Goal: Find specific page/section: Find specific page/section

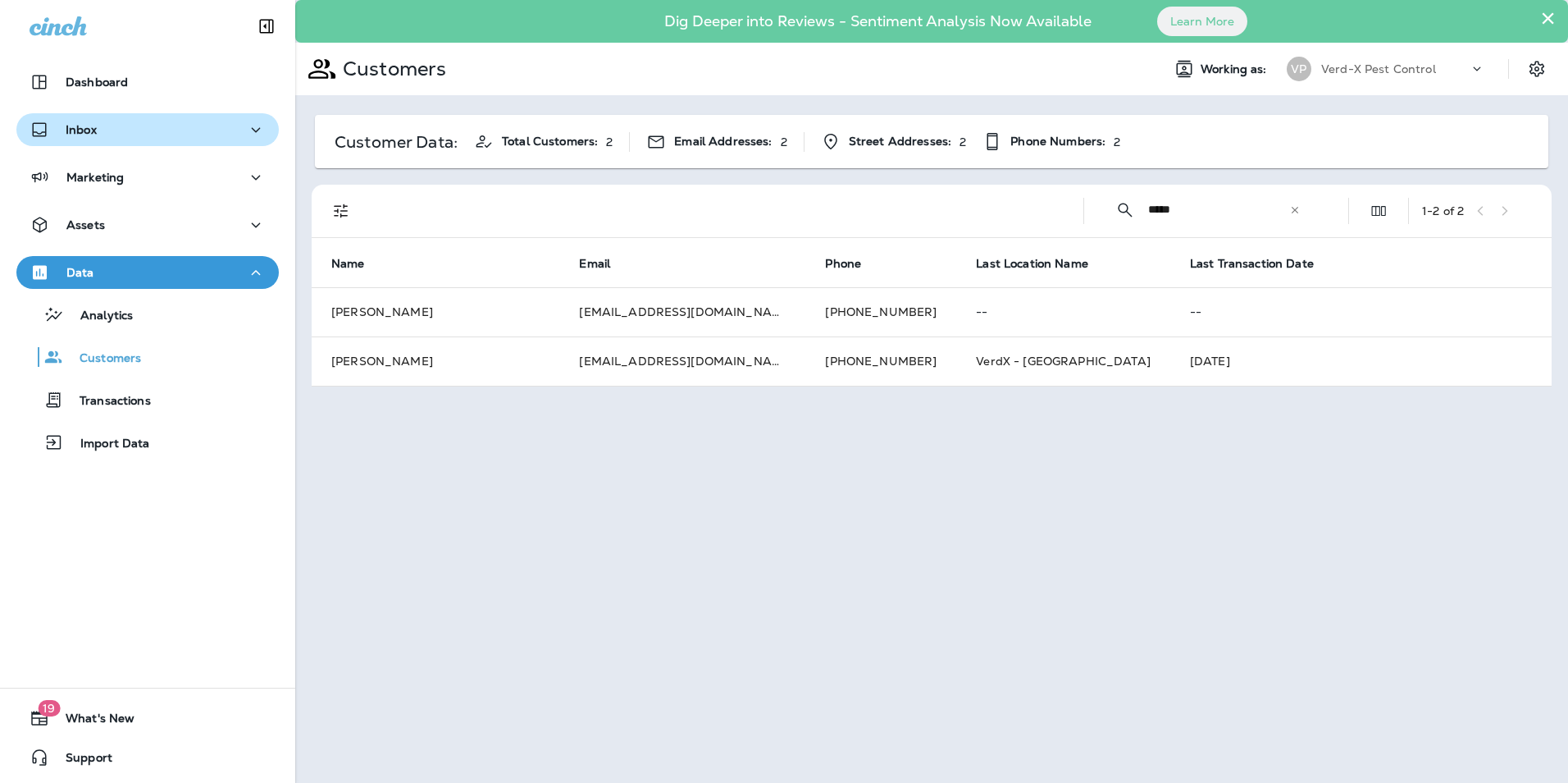
click at [91, 128] on p "Inbox" at bounding box center [81, 129] width 31 height 13
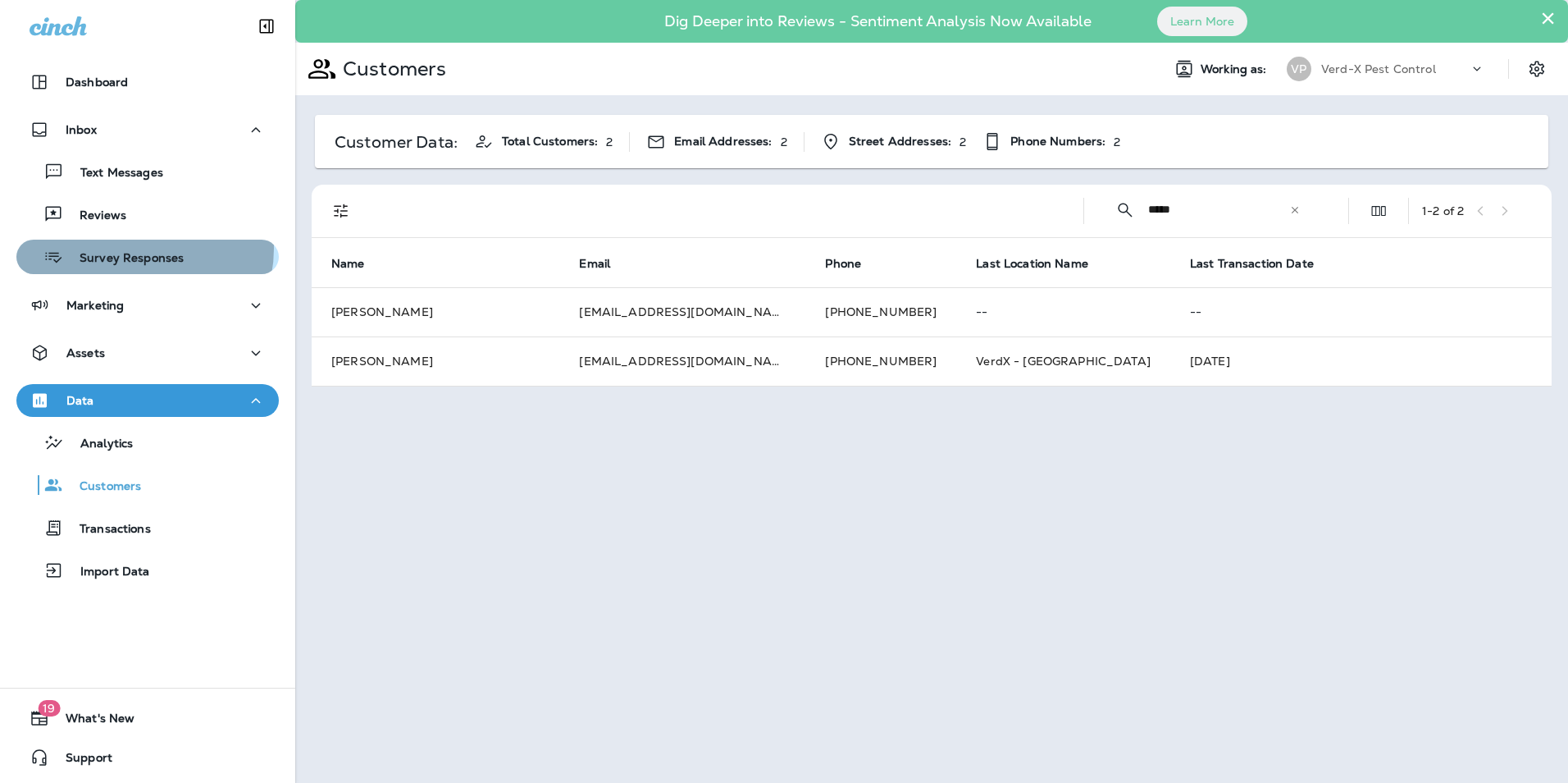
click at [140, 248] on div "Survey Responses" at bounding box center [102, 257] width 160 height 24
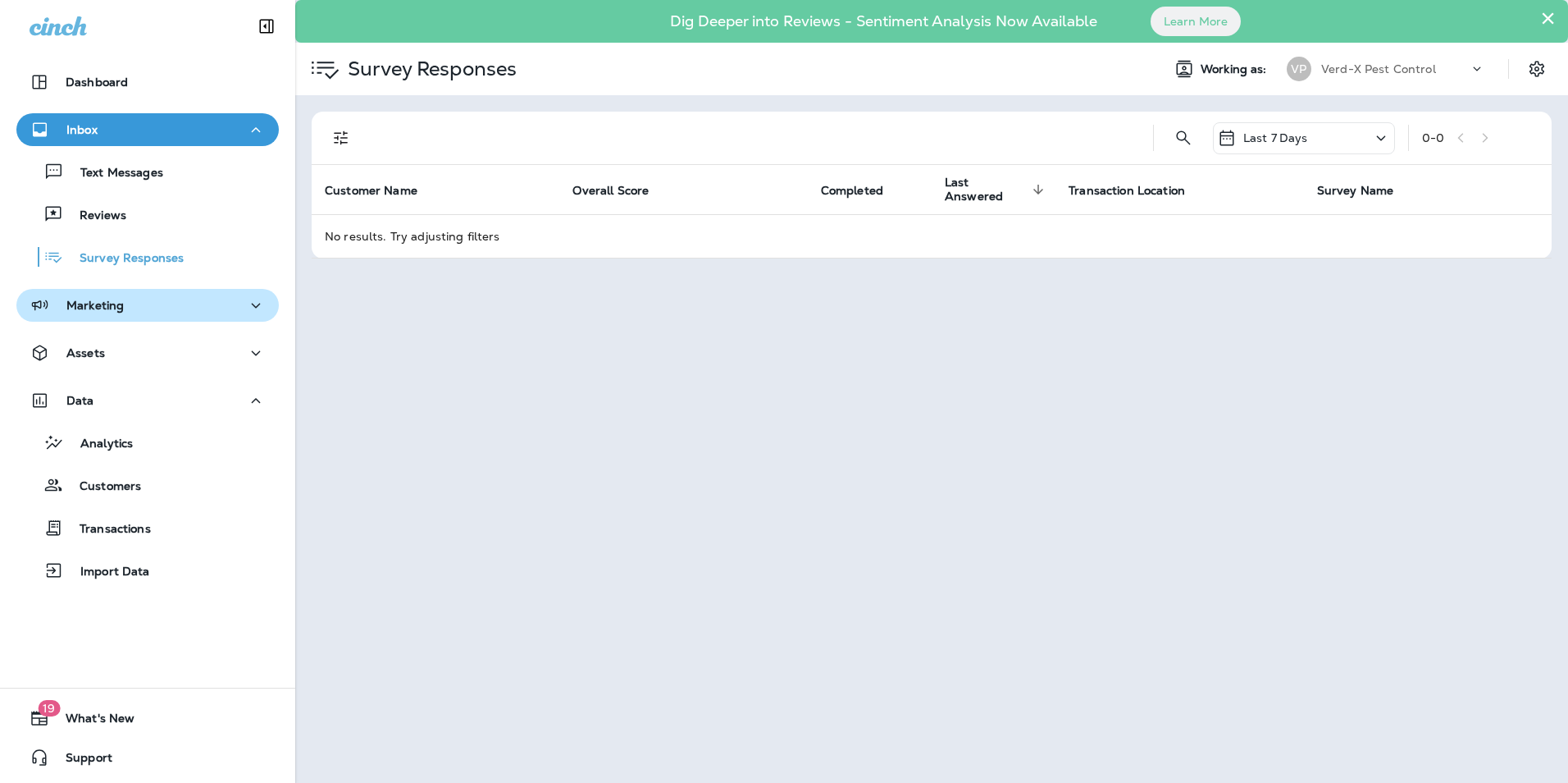
click at [132, 305] on div "Marketing" at bounding box center [147, 306] width 236 height 21
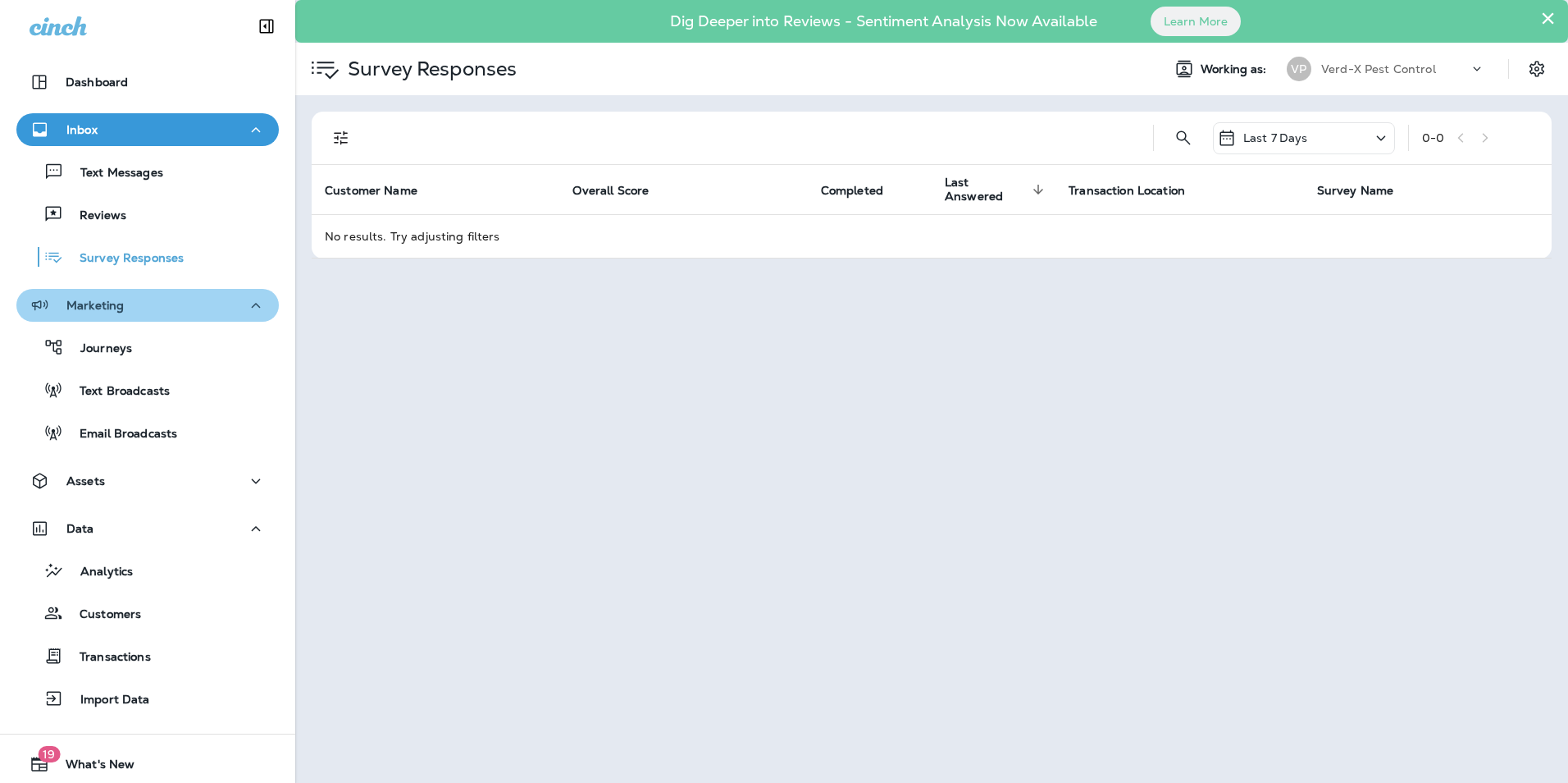
click at [231, 306] on div "Marketing" at bounding box center [147, 306] width 236 height 21
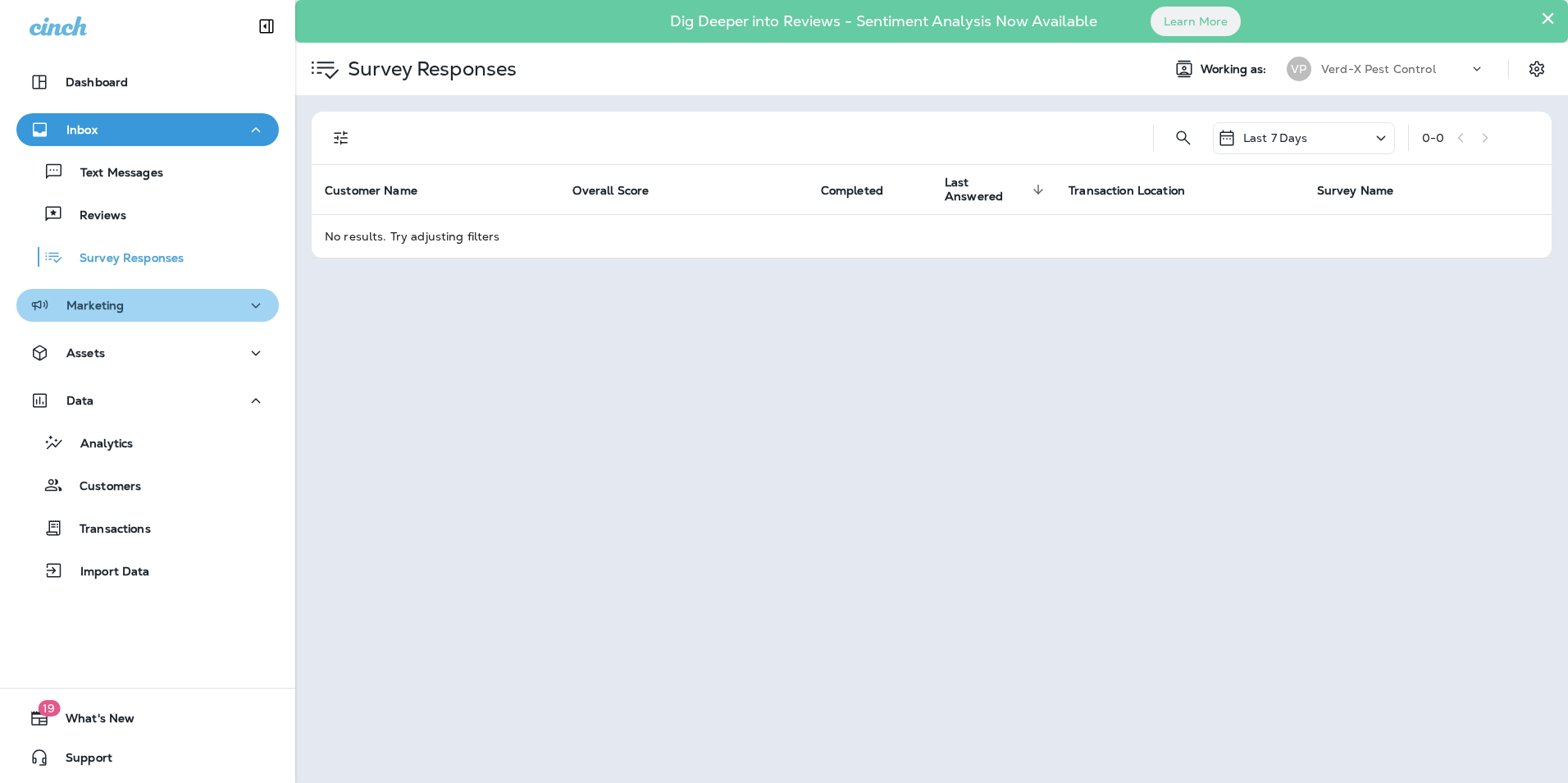
click at [250, 296] on icon "button" at bounding box center [255, 306] width 20 height 21
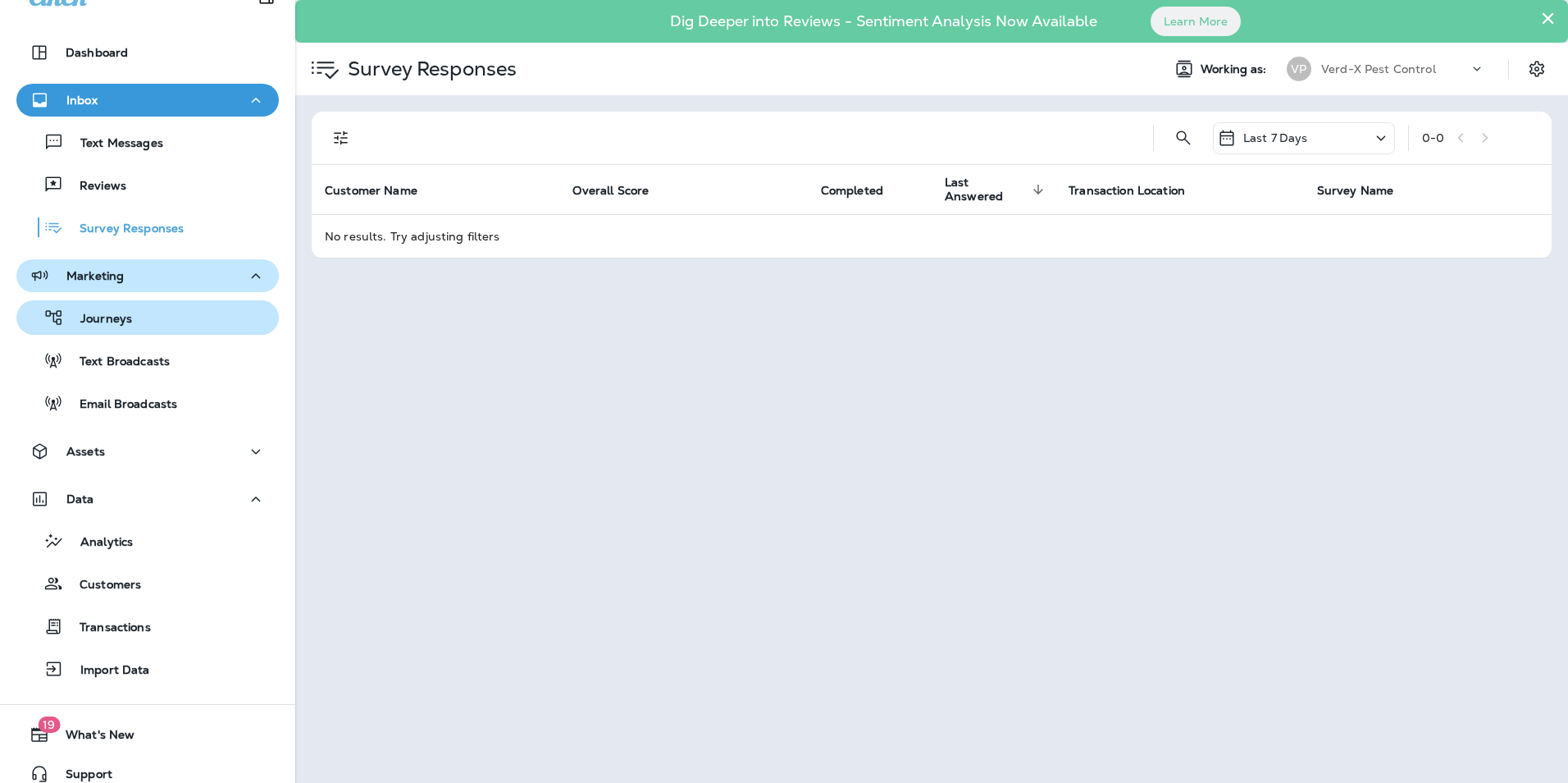
scroll to position [46, 0]
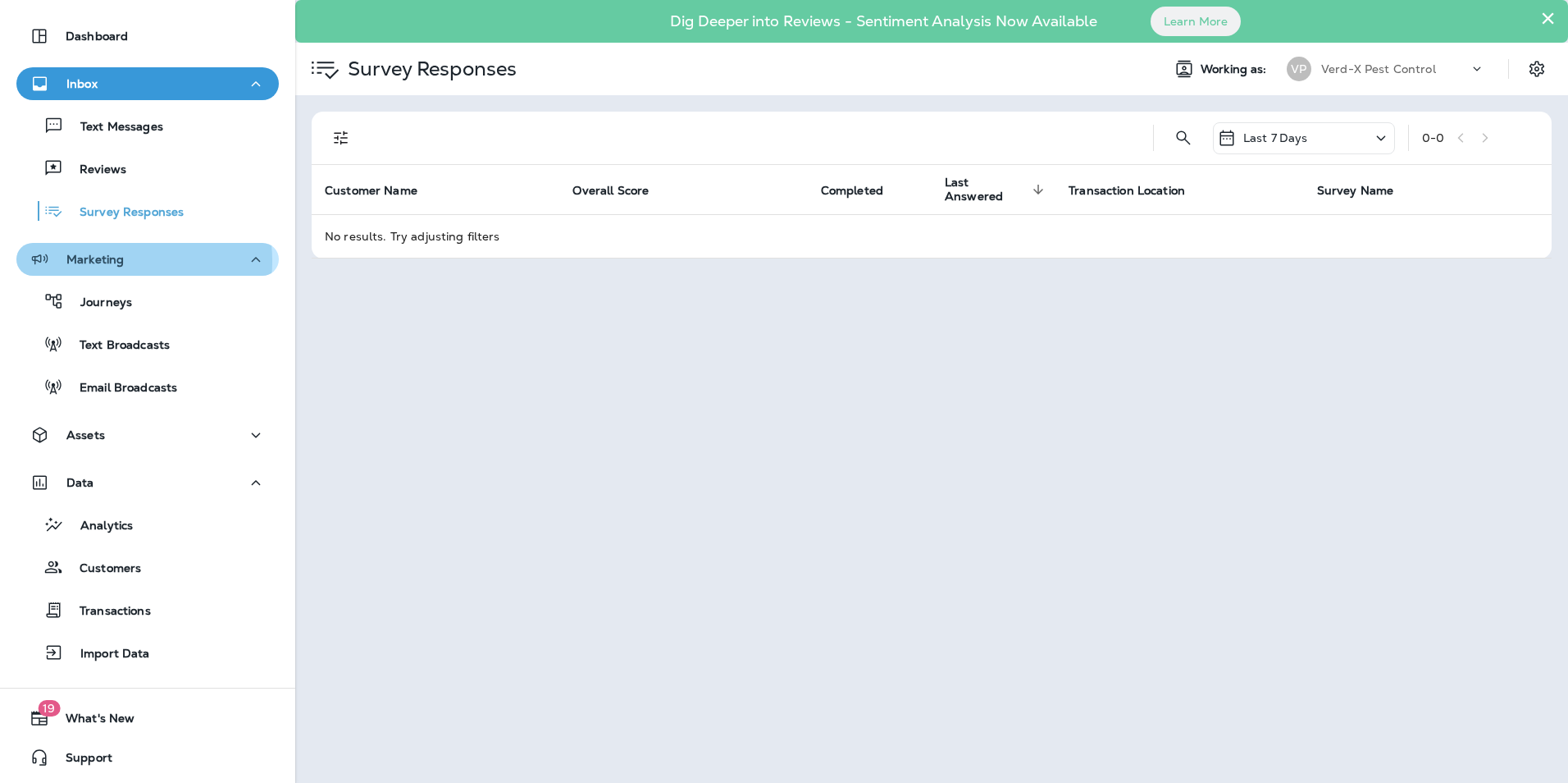
click at [107, 260] on p "Marketing" at bounding box center [95, 259] width 57 height 13
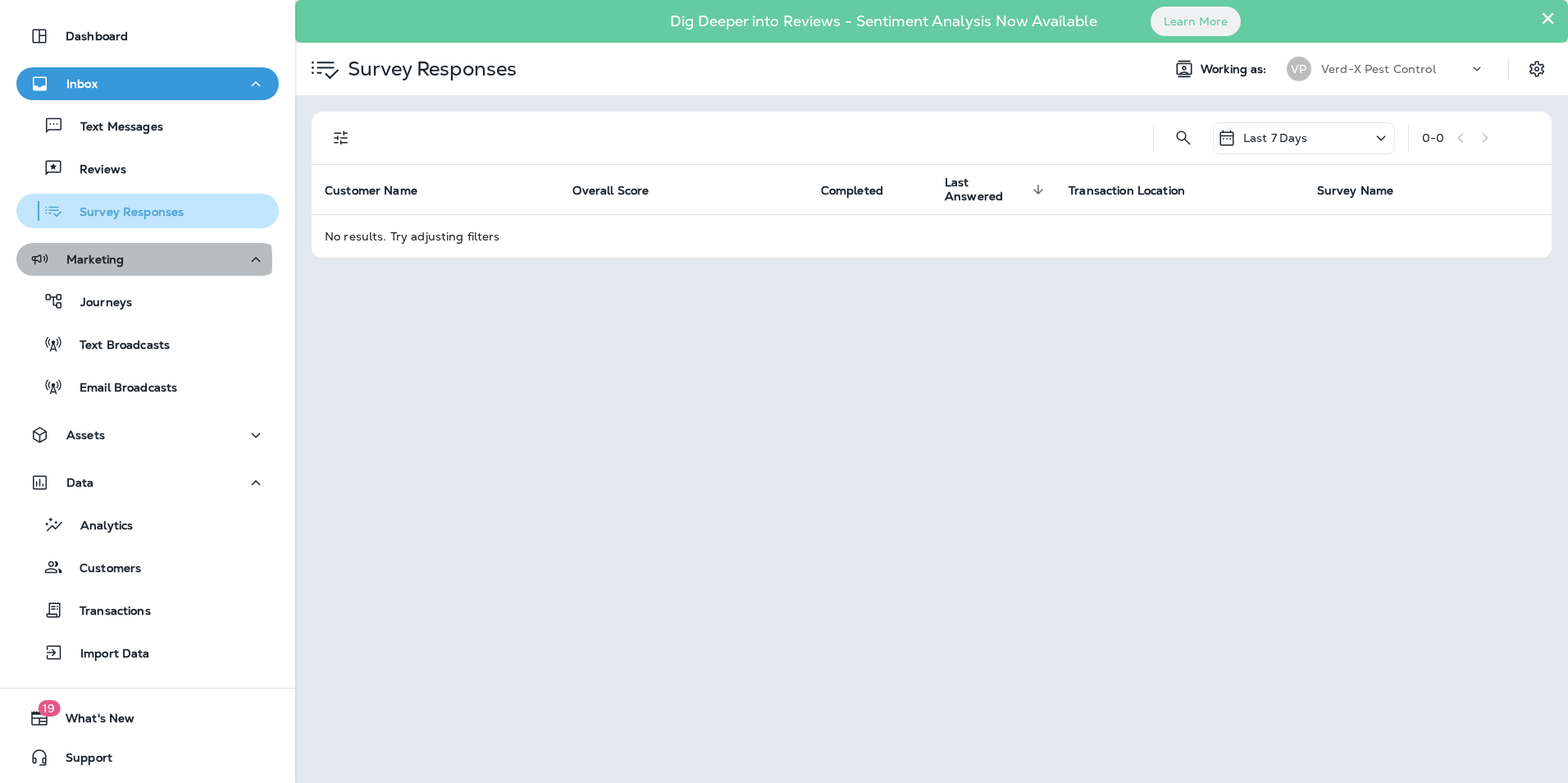
scroll to position [0, 0]
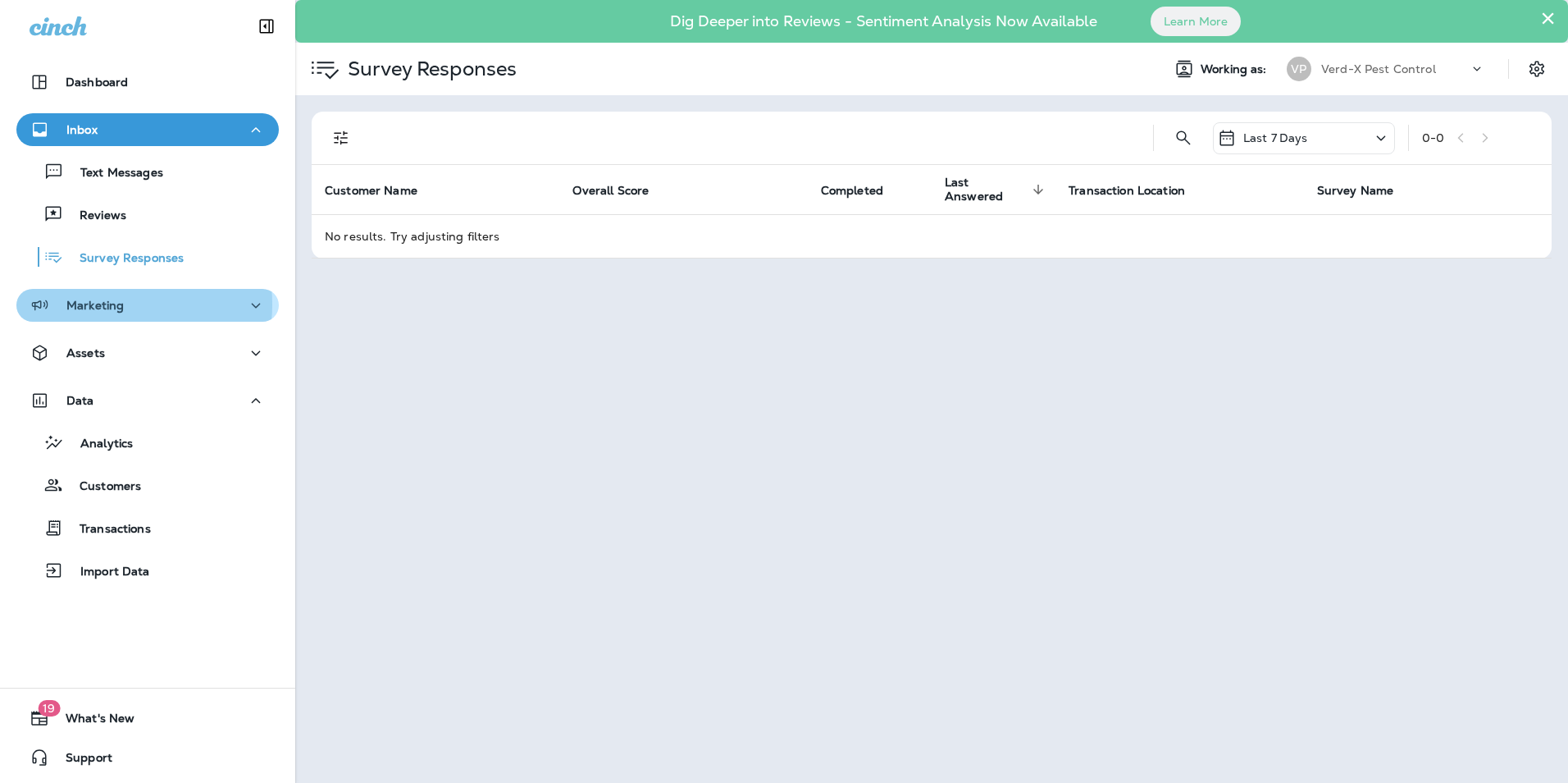
click at [109, 305] on p "Marketing" at bounding box center [95, 305] width 57 height 13
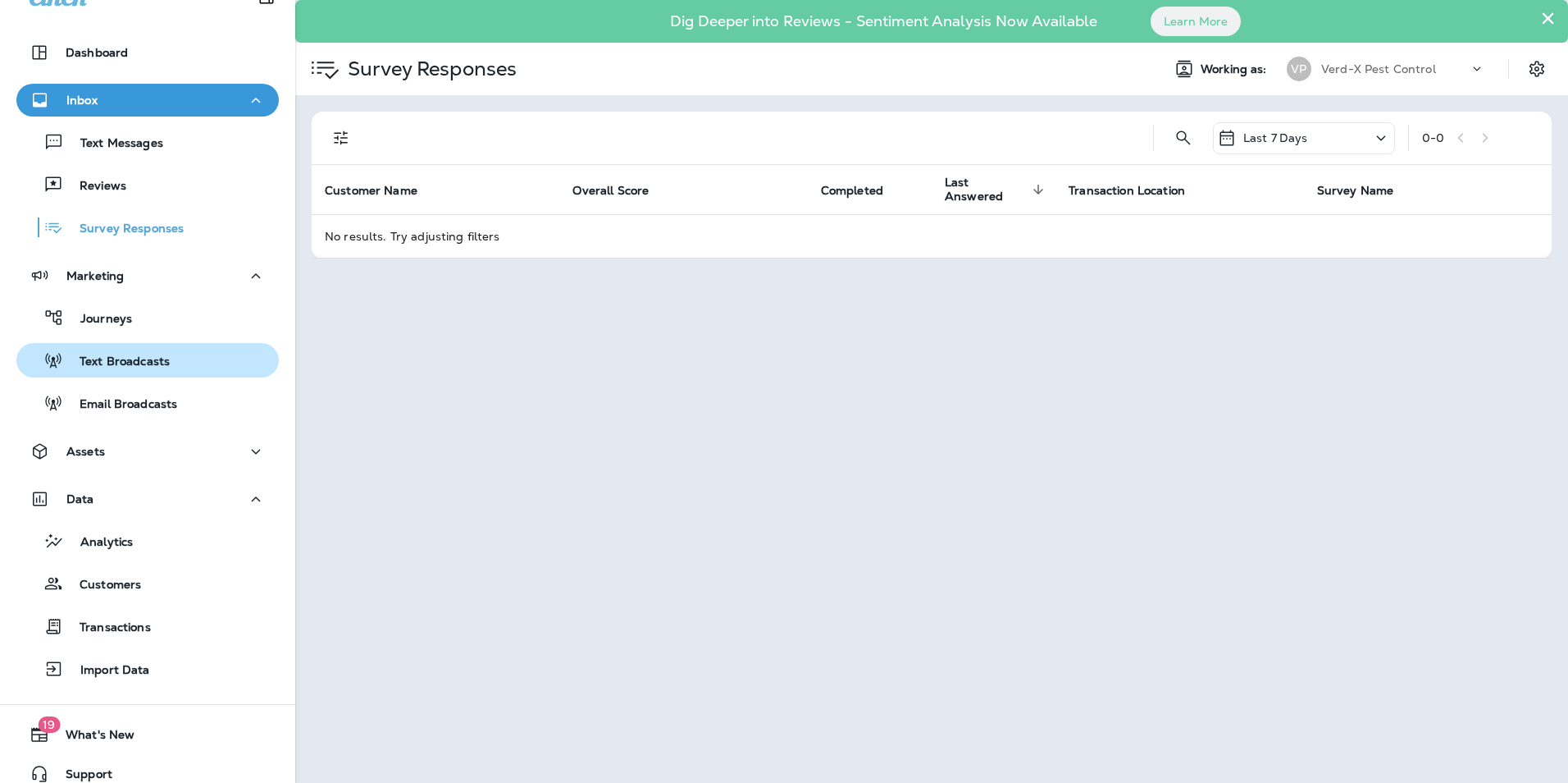
scroll to position [46, 0]
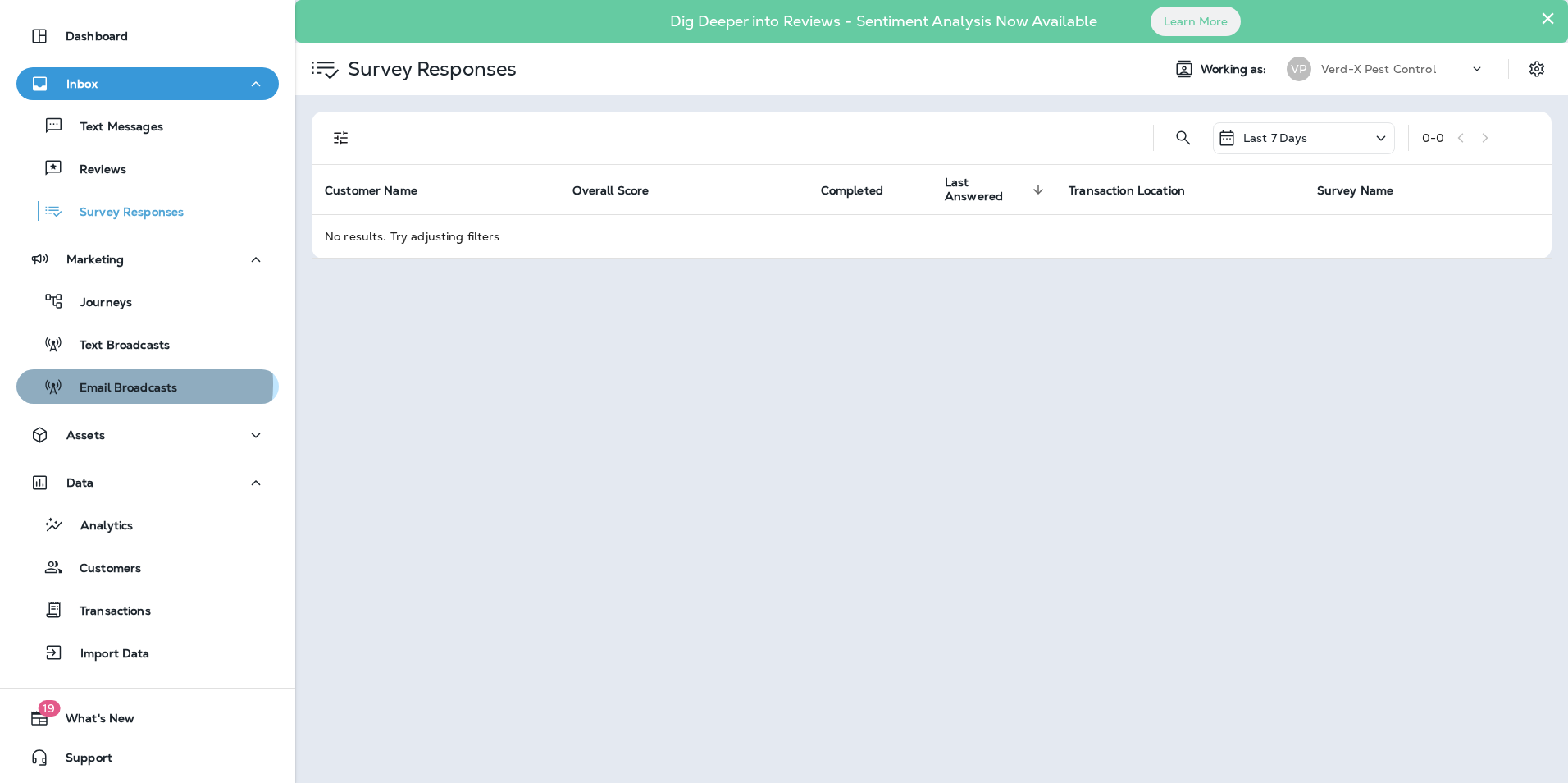
click at [121, 384] on p "Email Broadcasts" at bounding box center [120, 388] width 114 height 16
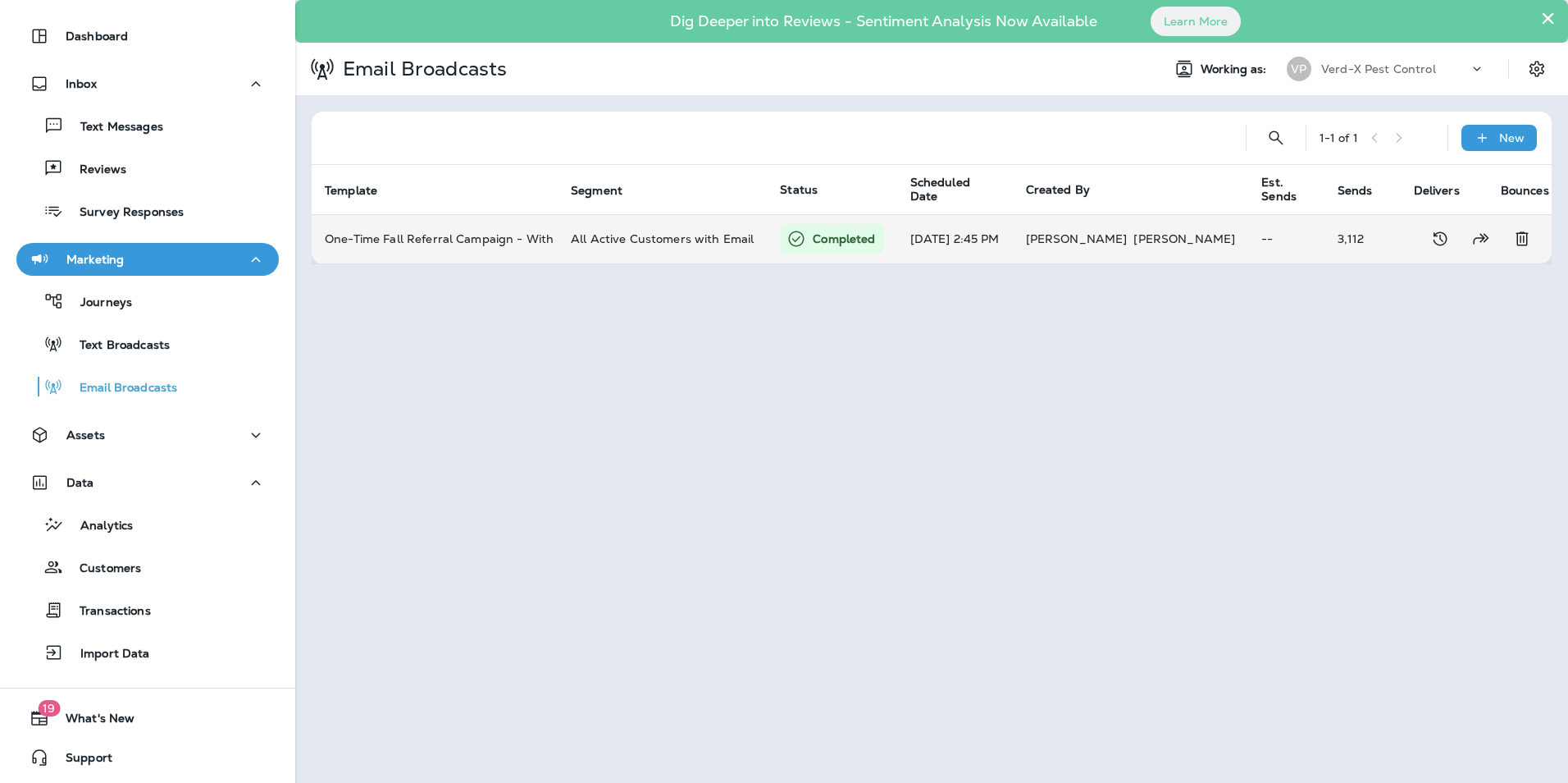
click at [977, 241] on td "[DATE] 2:45 PM" at bounding box center [954, 238] width 115 height 49
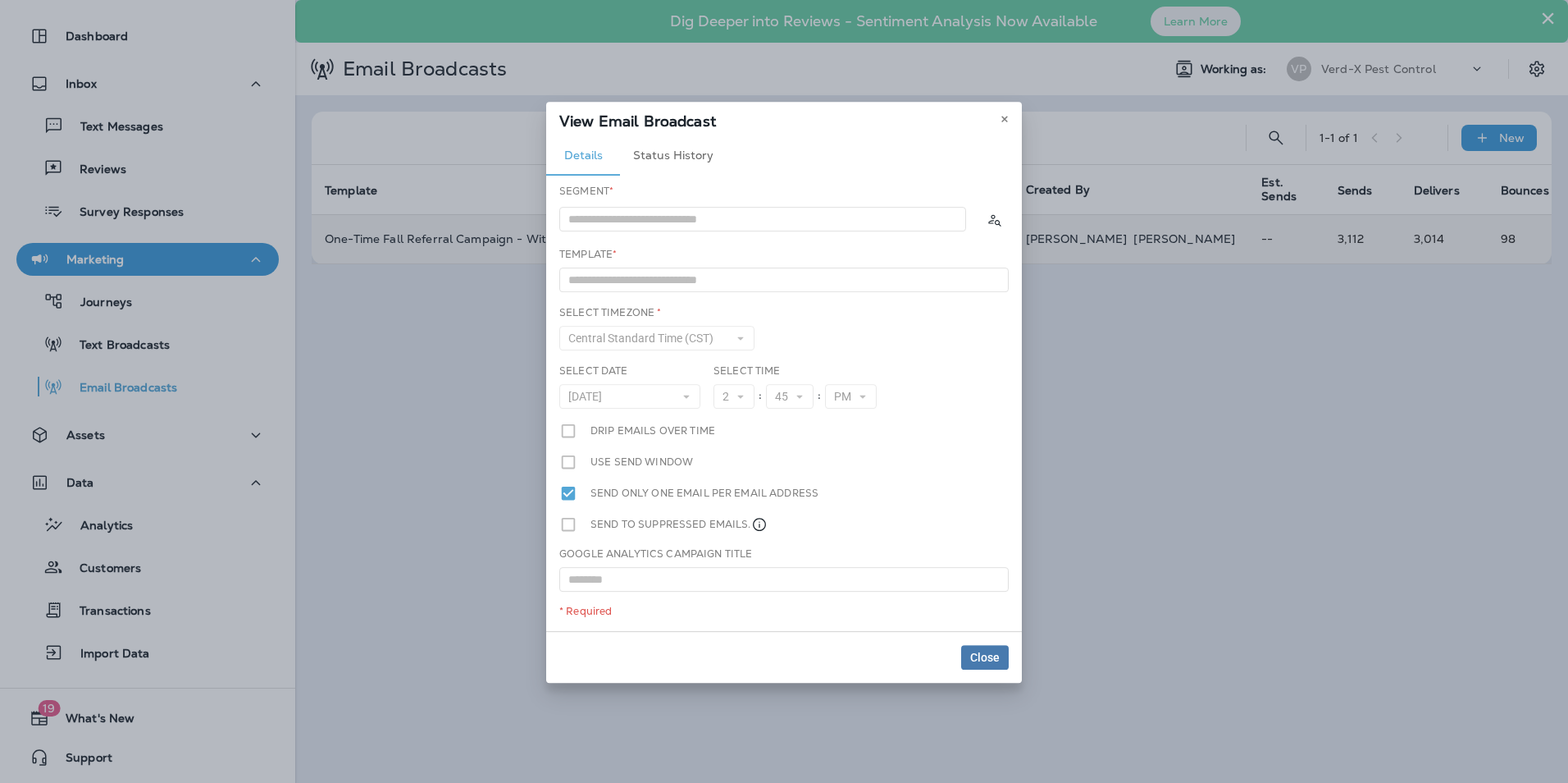
type input "**********"
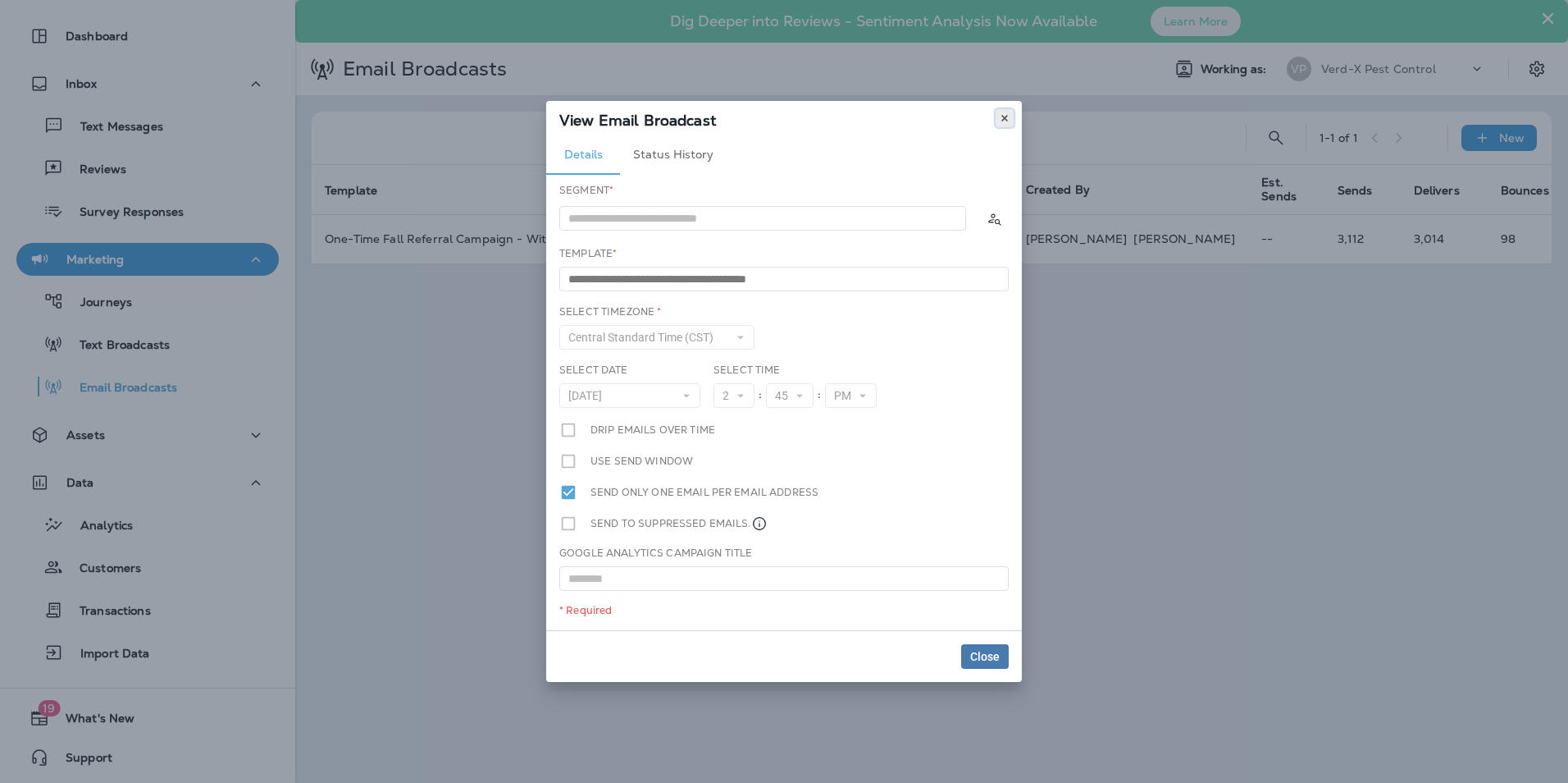
click at [1003, 118] on icon at bounding box center [1004, 118] width 9 height 9
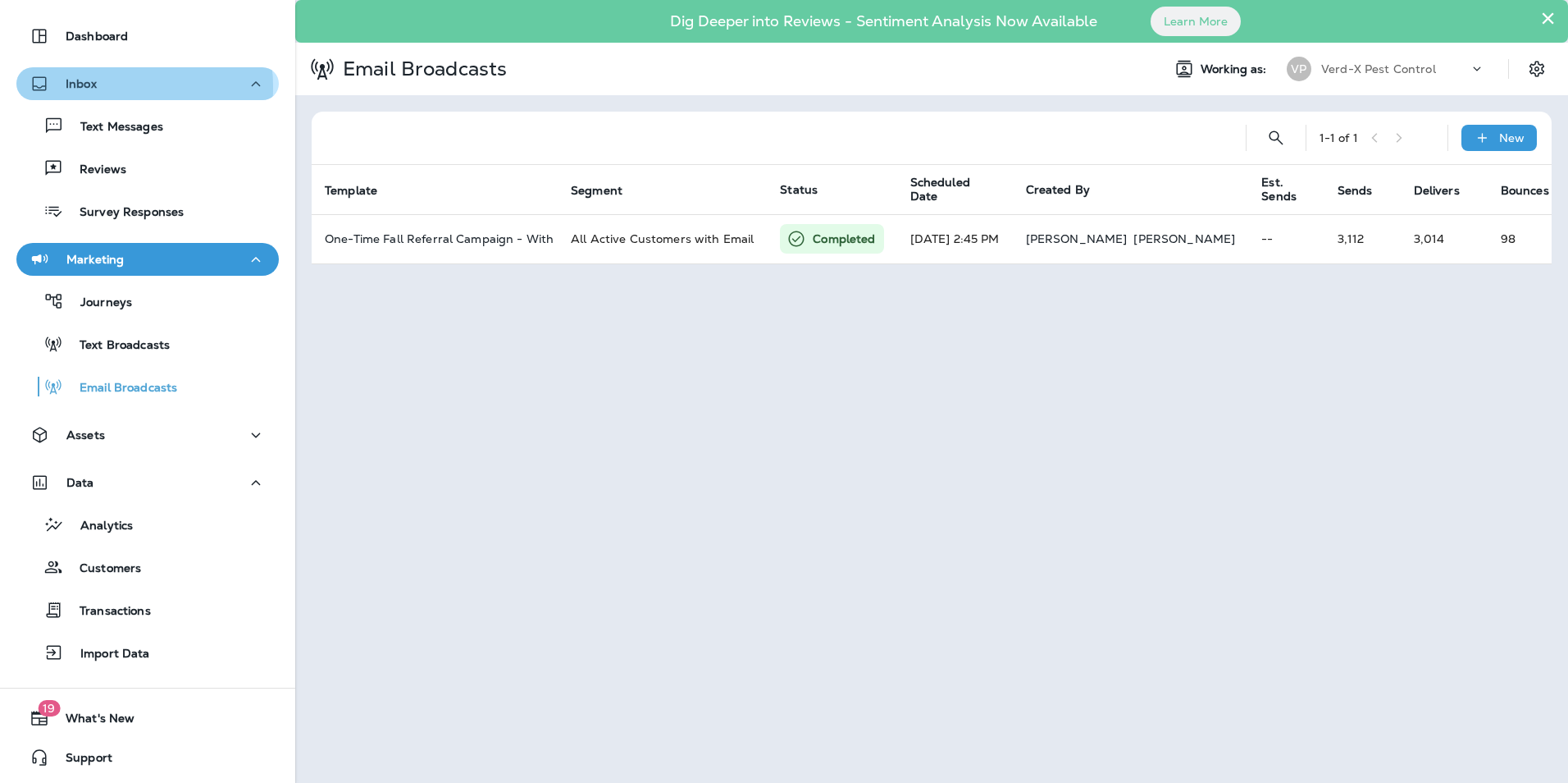
click at [106, 87] on div "Inbox" at bounding box center [147, 84] width 236 height 21
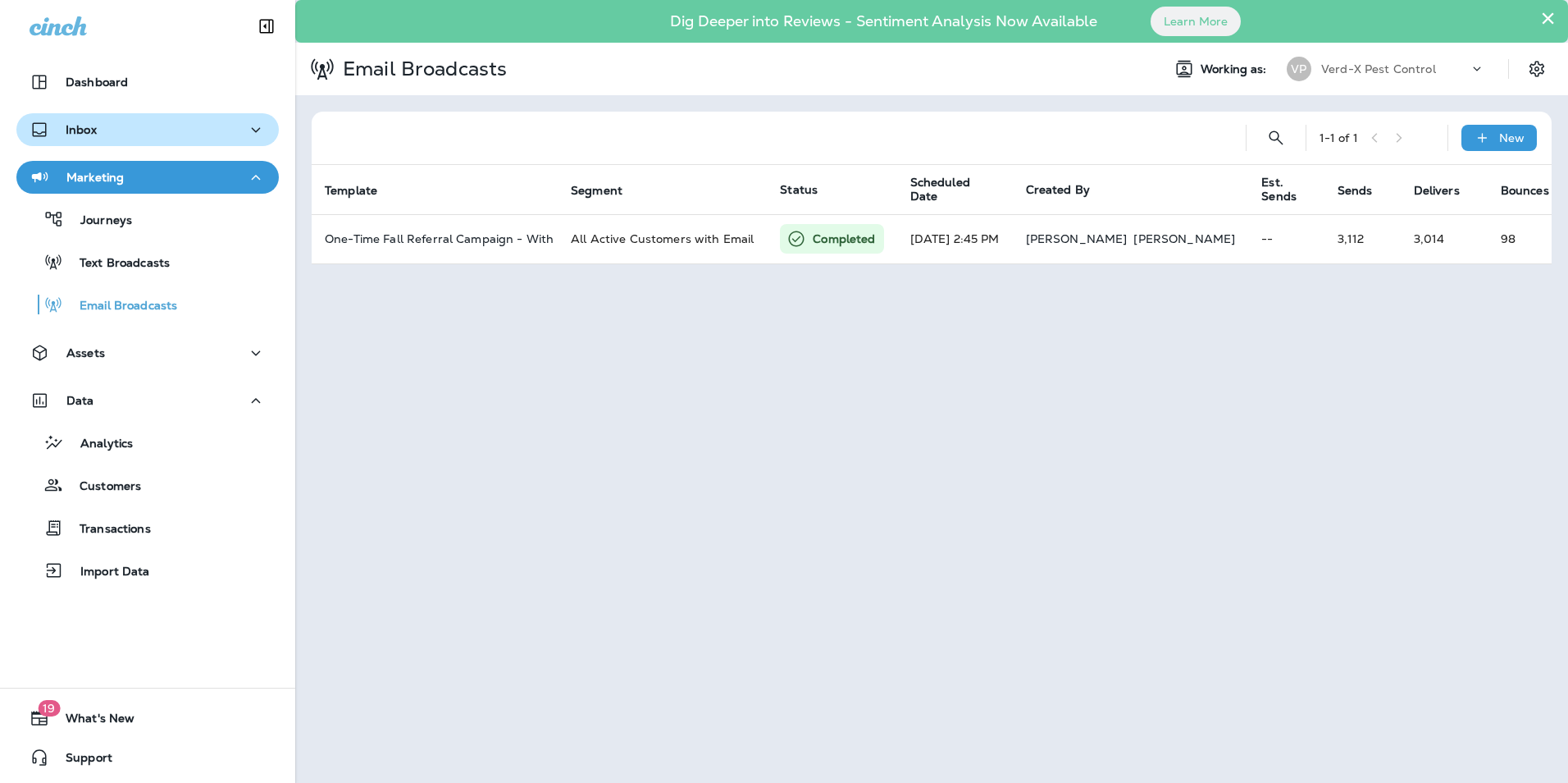
click at [76, 132] on p "Inbox" at bounding box center [81, 129] width 31 height 13
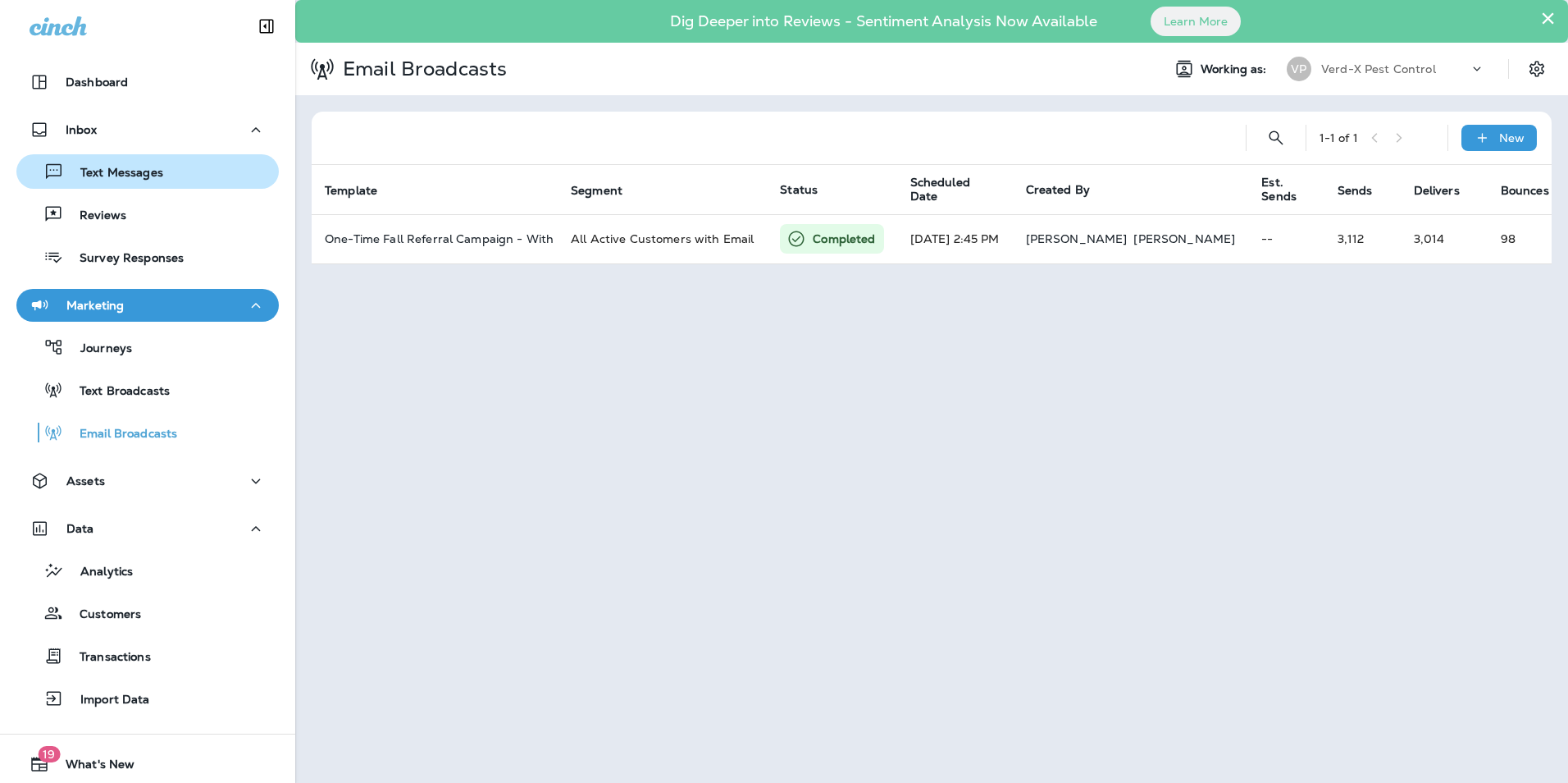
click at [113, 168] on p "Text Messages" at bounding box center [113, 173] width 99 height 16
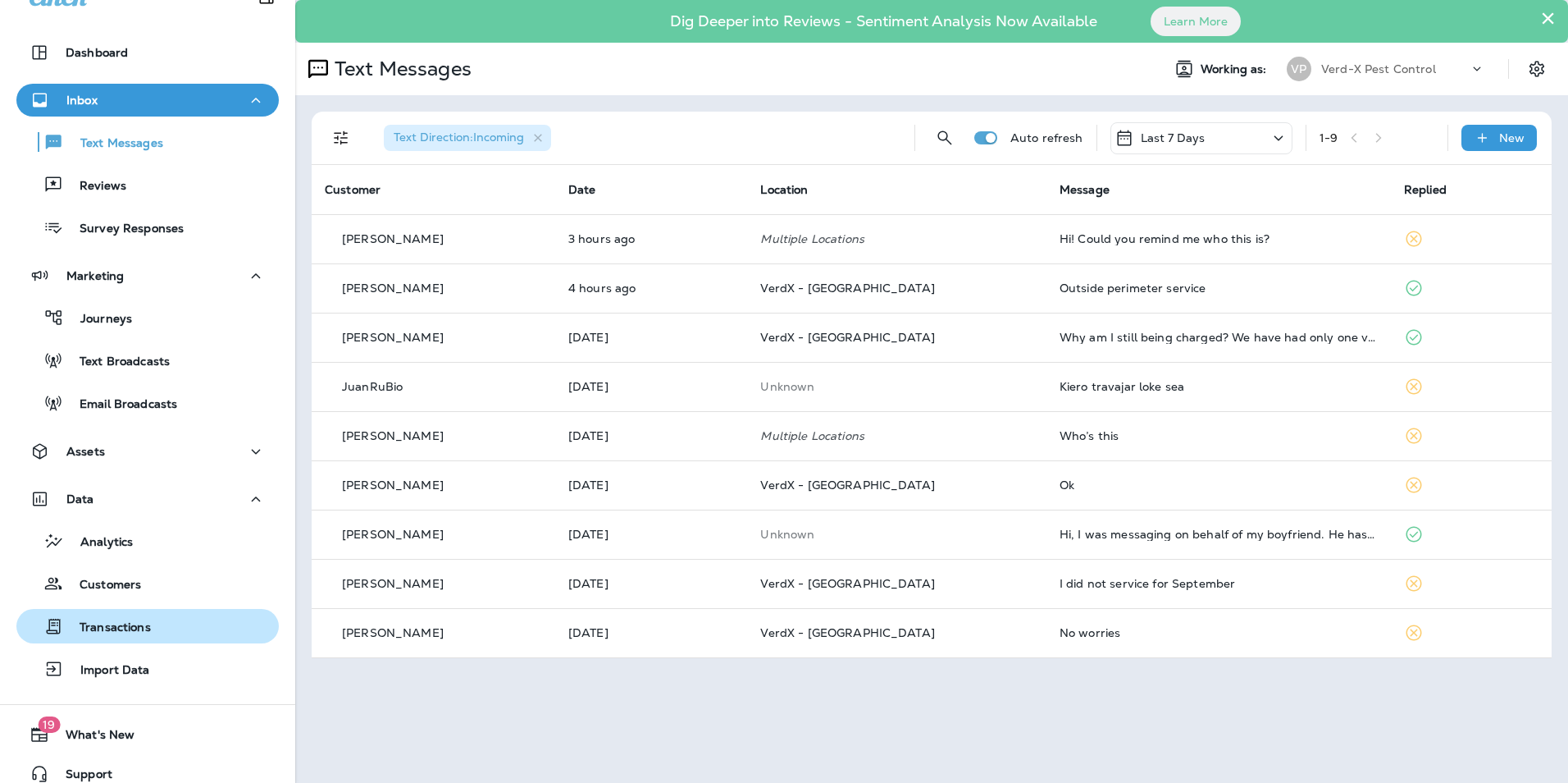
scroll to position [46, 0]
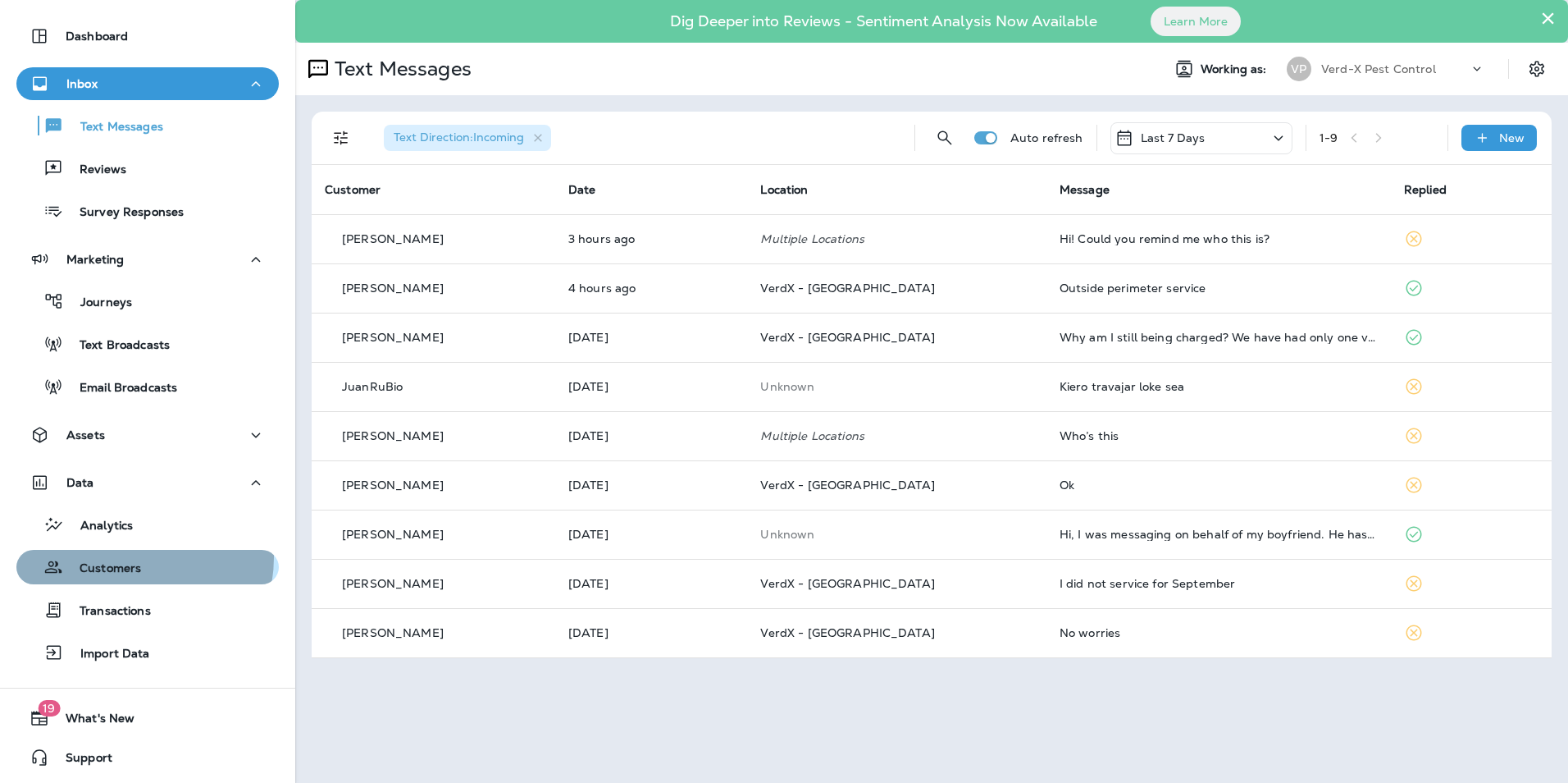
click at [131, 557] on div "Customers" at bounding box center [82, 566] width 118 height 24
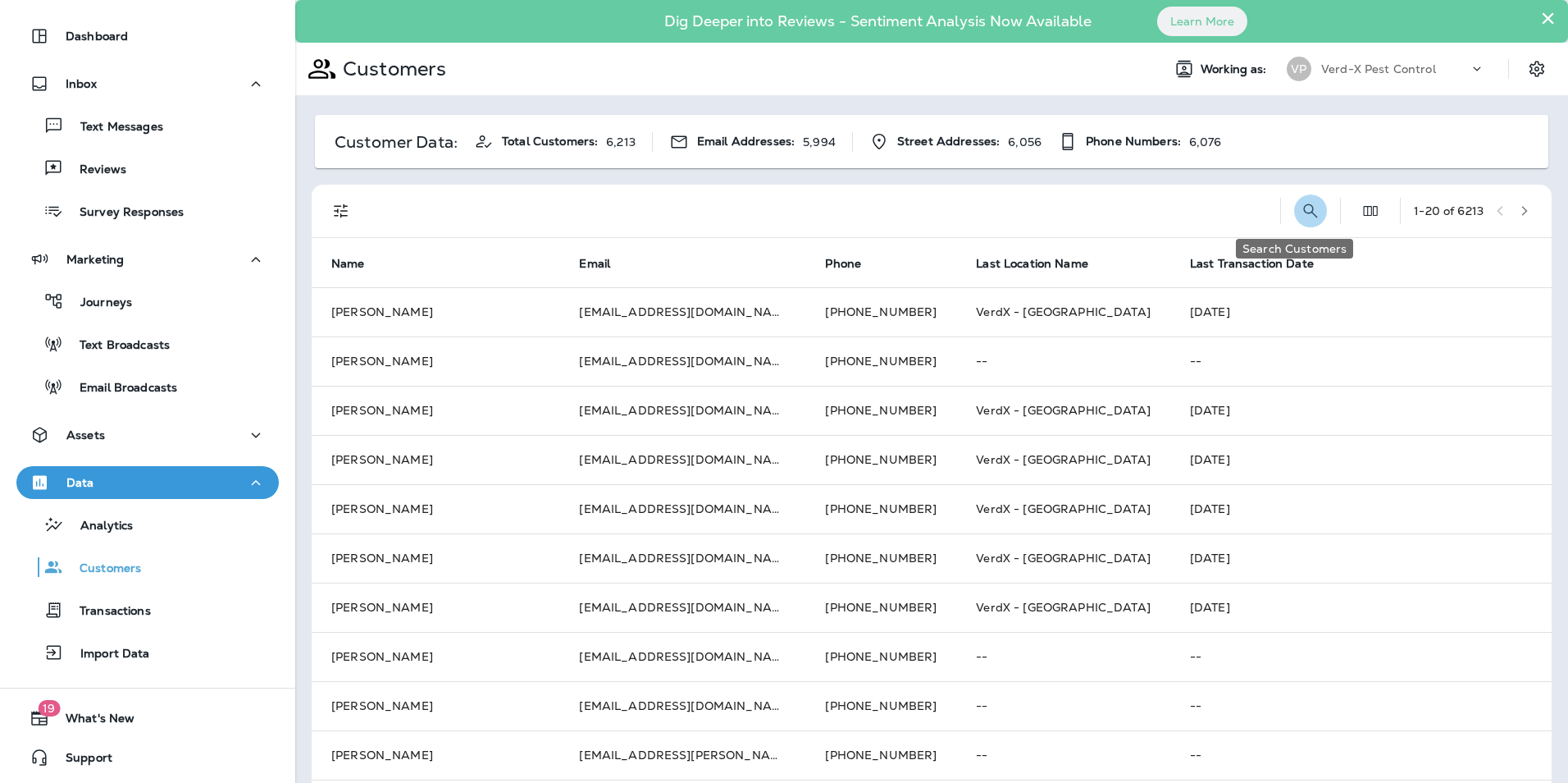
click at [1301, 211] on icon "Search Customers" at bounding box center [1310, 210] width 20 height 20
click at [1185, 215] on input "text" at bounding box center [1225, 209] width 171 height 43
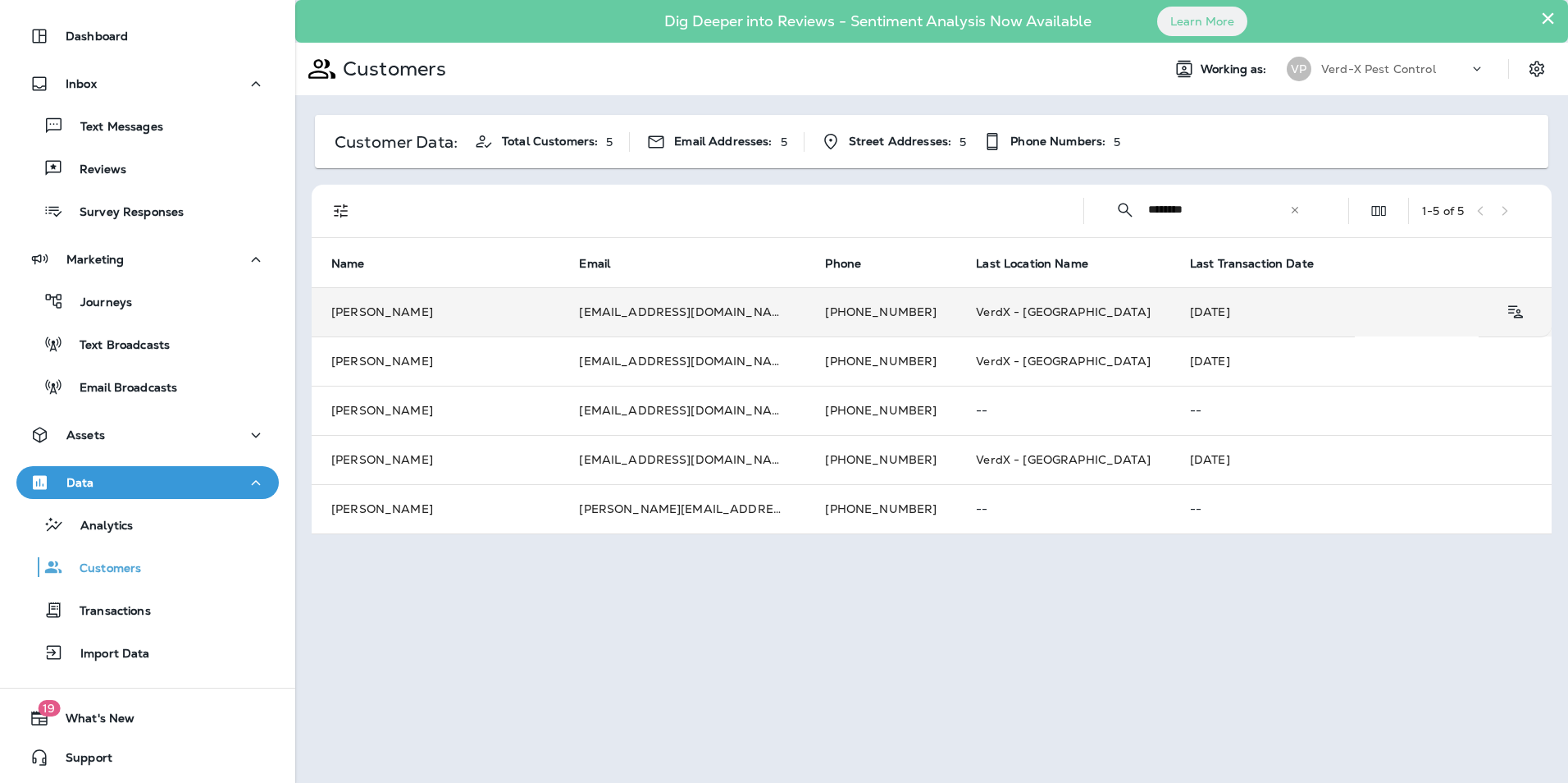
type input "********"
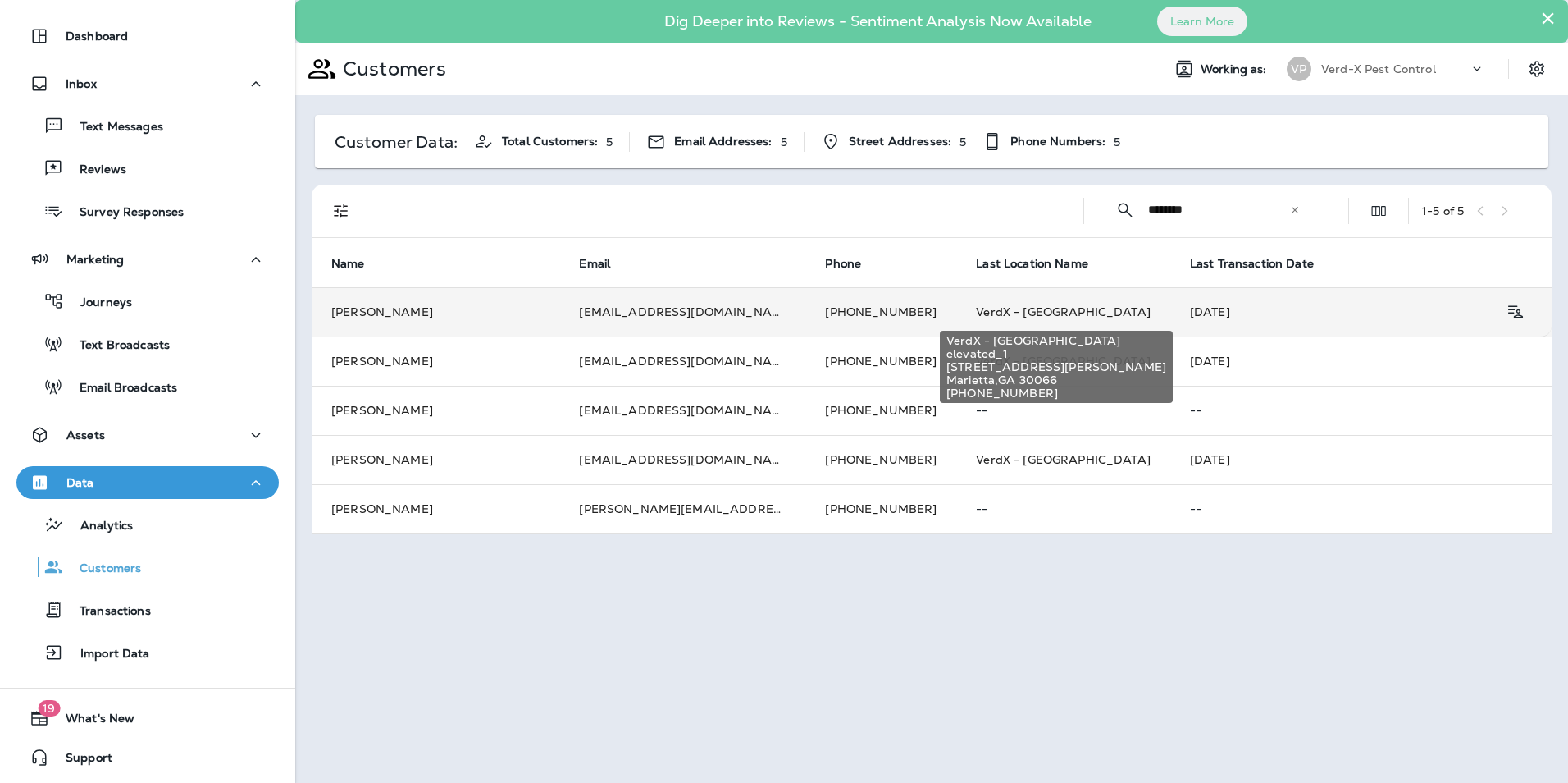
click at [990, 319] on div "VerdX - [GEOGRAPHIC_DATA] elevated_1 [STREET_ADDRESS][PERSON_NAME] [PHONE_NUMBE…" at bounding box center [1056, 361] width 236 height 85
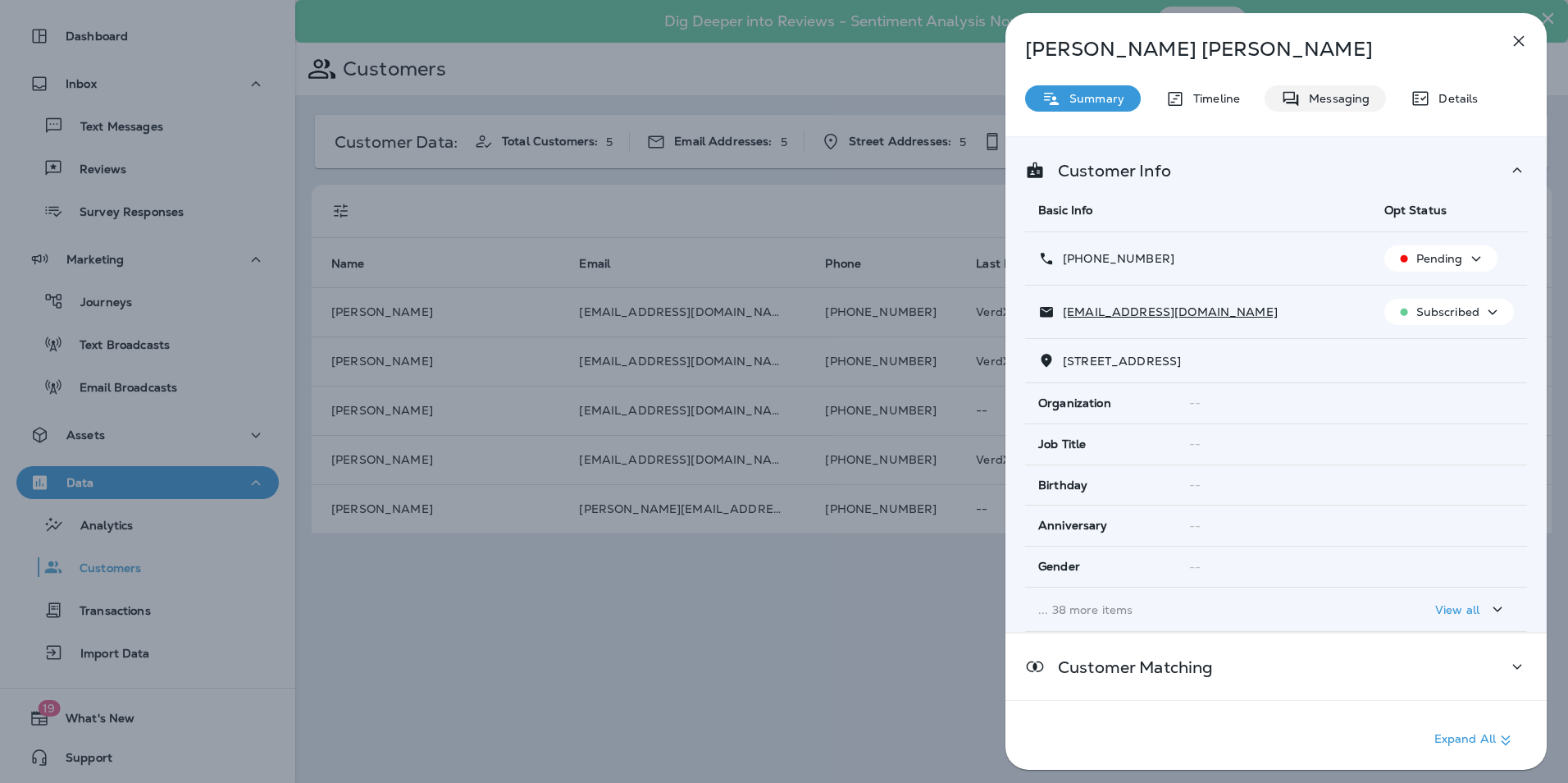
click at [1340, 99] on p "Messaging" at bounding box center [1335, 98] width 68 height 13
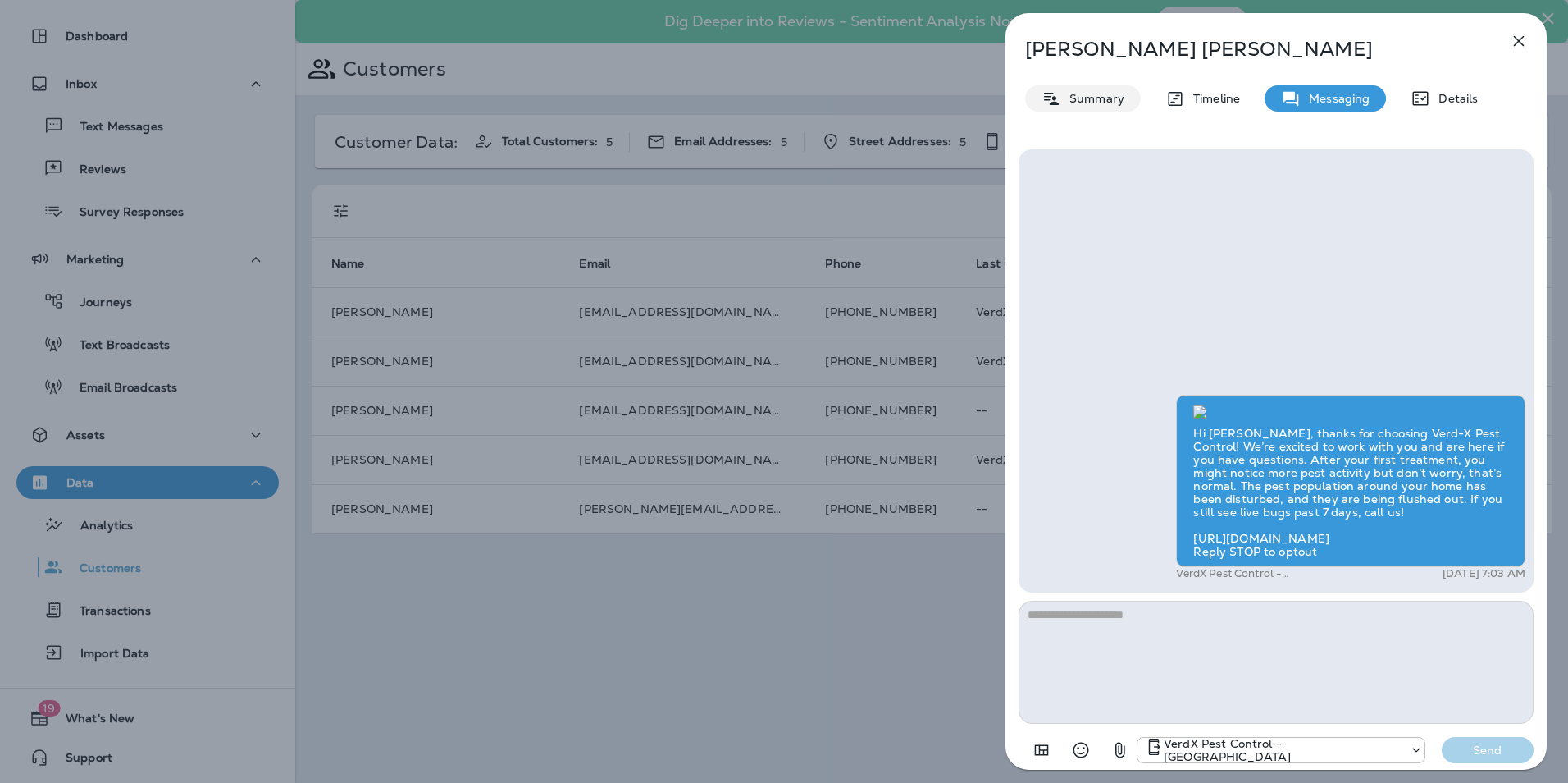
click at [1108, 94] on p "Summary" at bounding box center [1092, 98] width 63 height 13
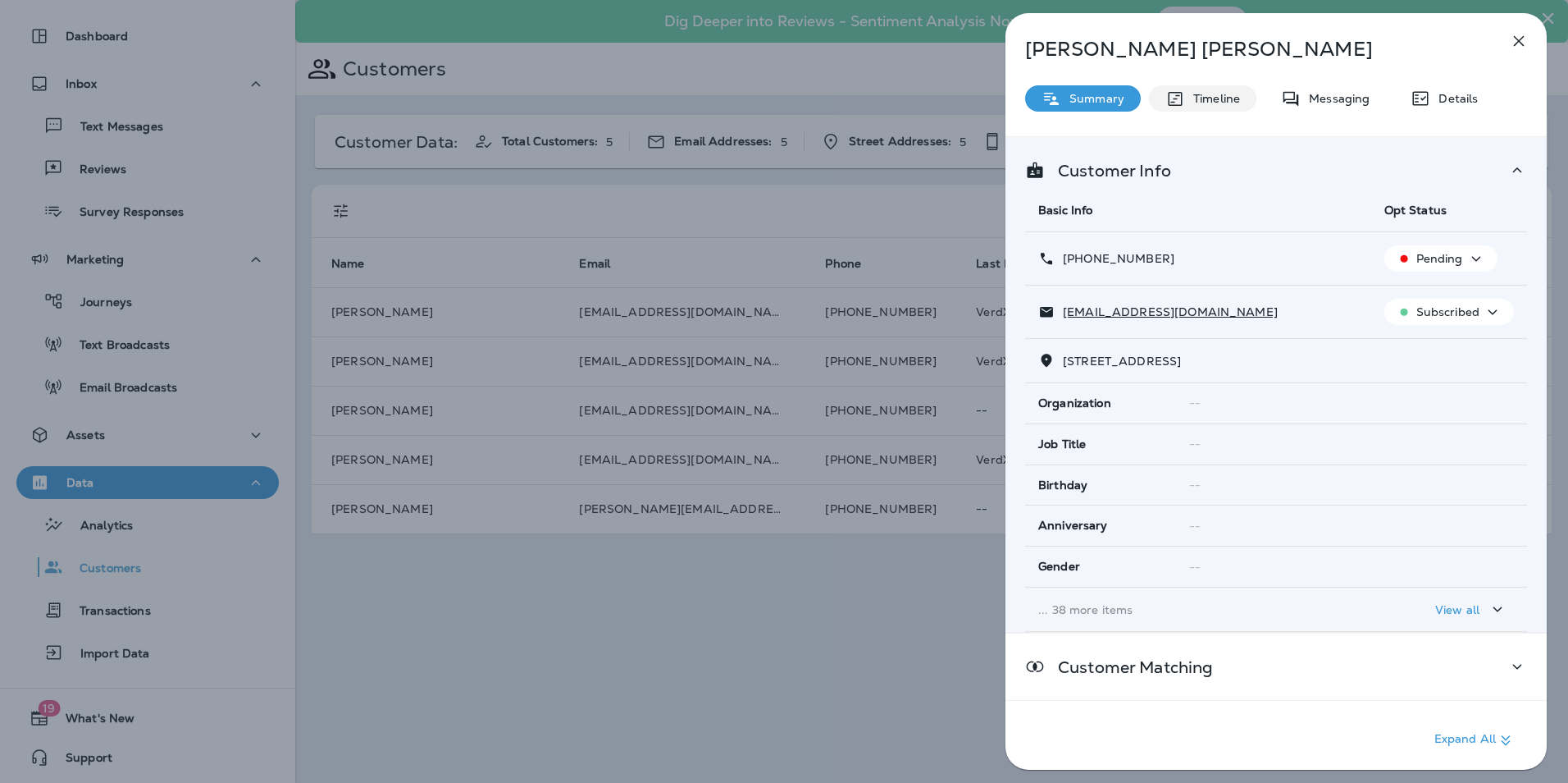
click at [1222, 98] on p "Timeline" at bounding box center [1212, 98] width 55 height 13
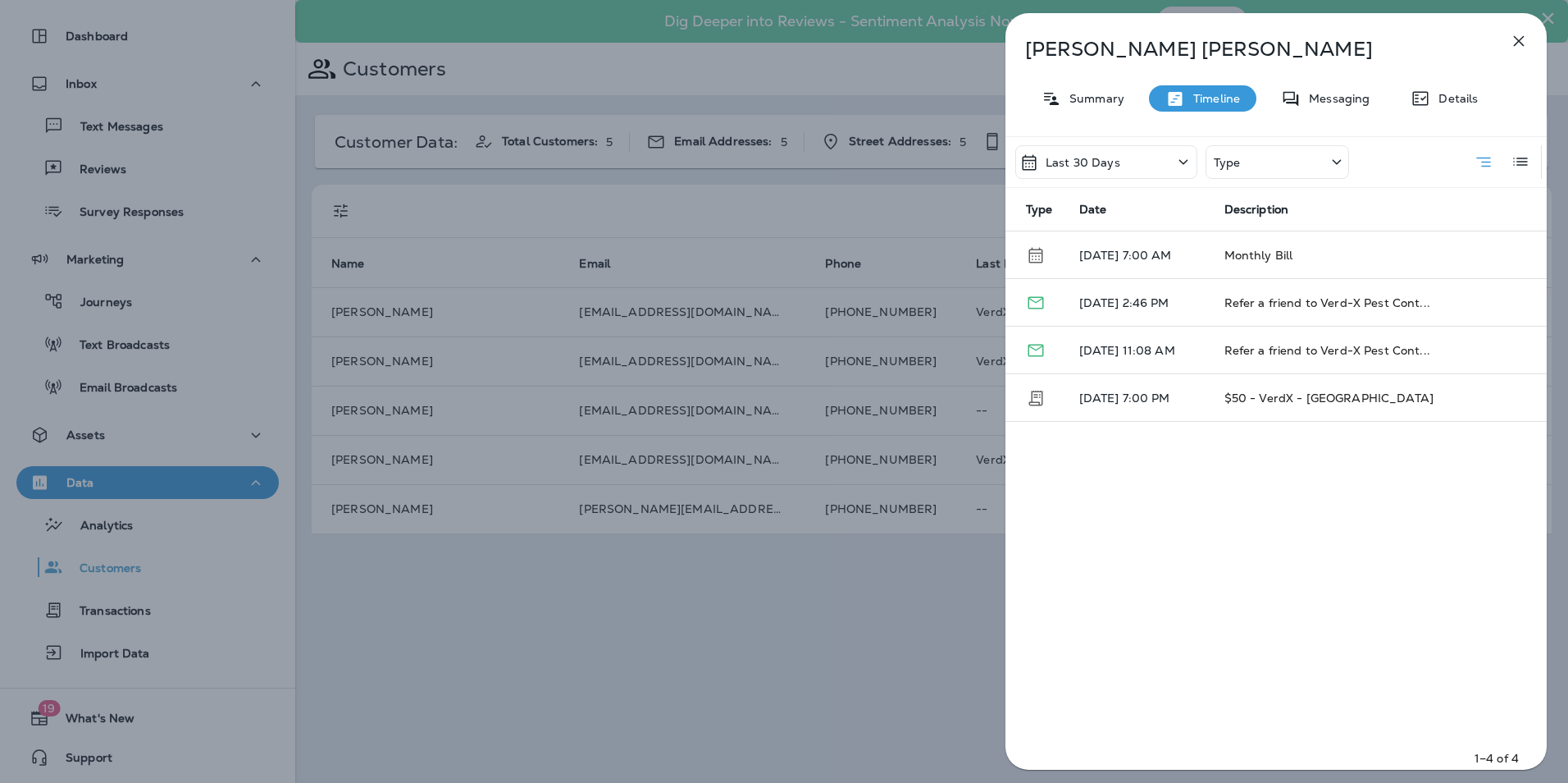
click at [1240, 152] on div "Type" at bounding box center [1277, 162] width 143 height 34
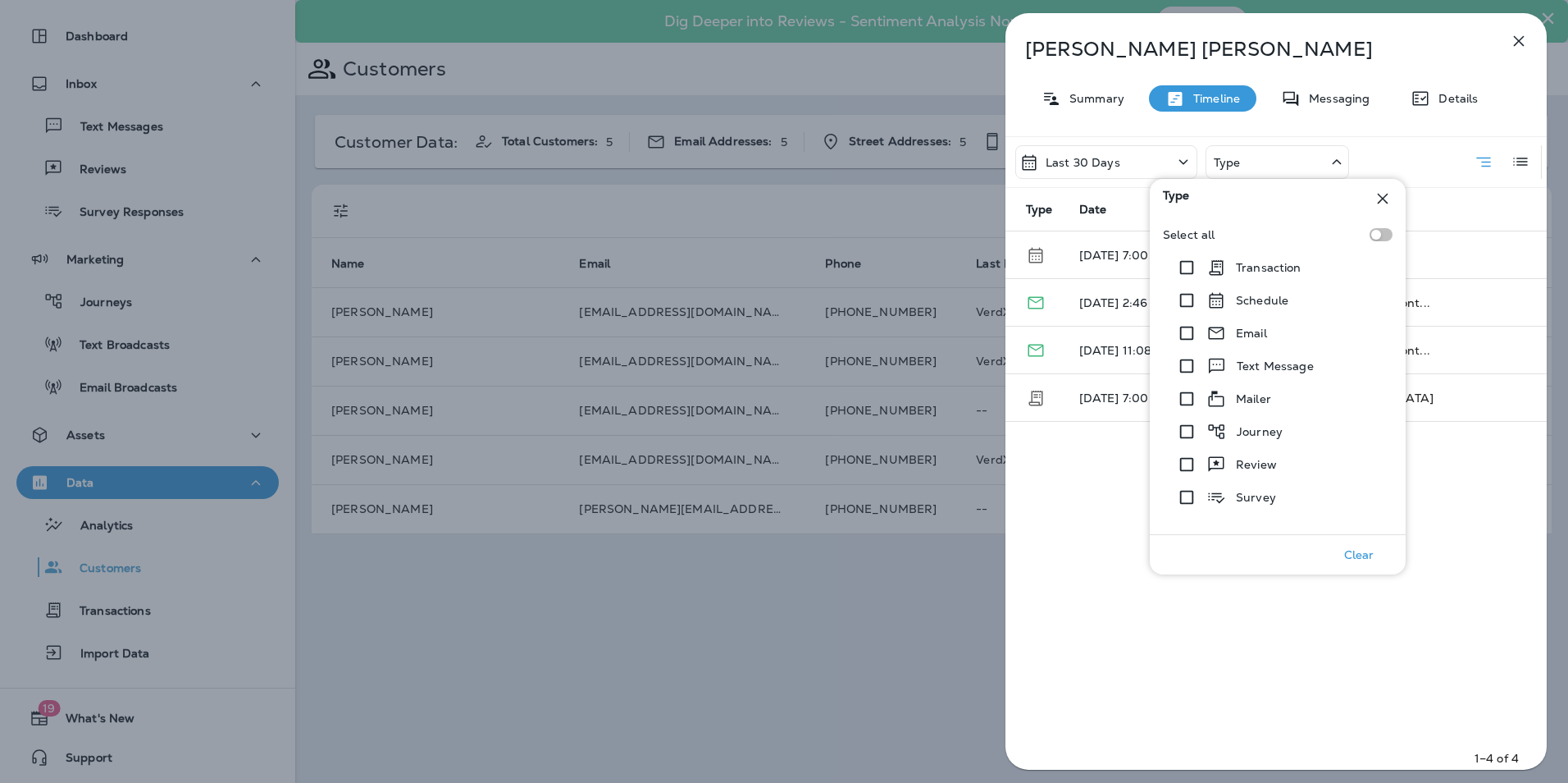
click at [1111, 150] on div "Last 30 Days" at bounding box center [1106, 162] width 182 height 34
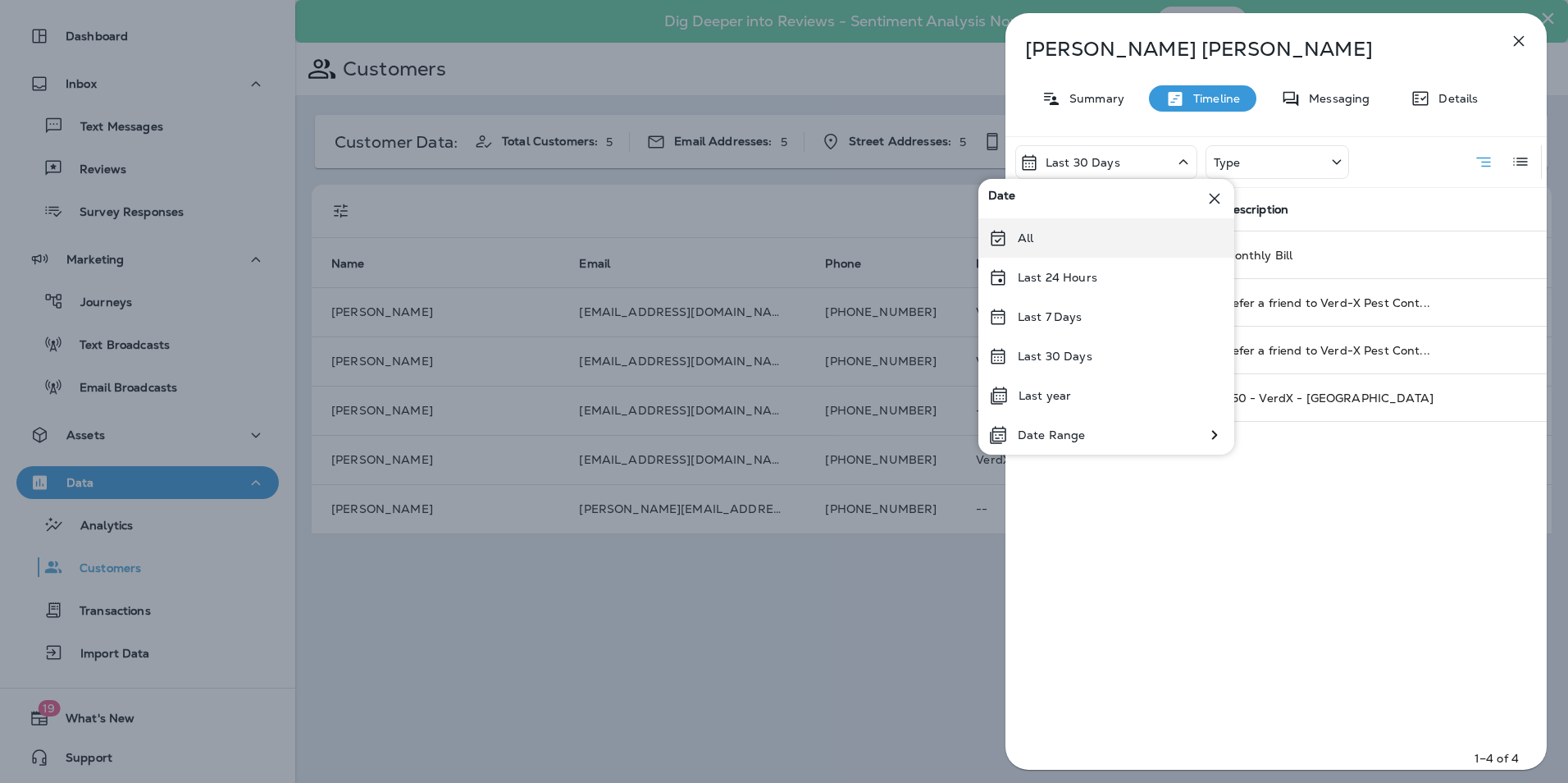
click at [1078, 250] on div "All" at bounding box center [1106, 238] width 256 height 39
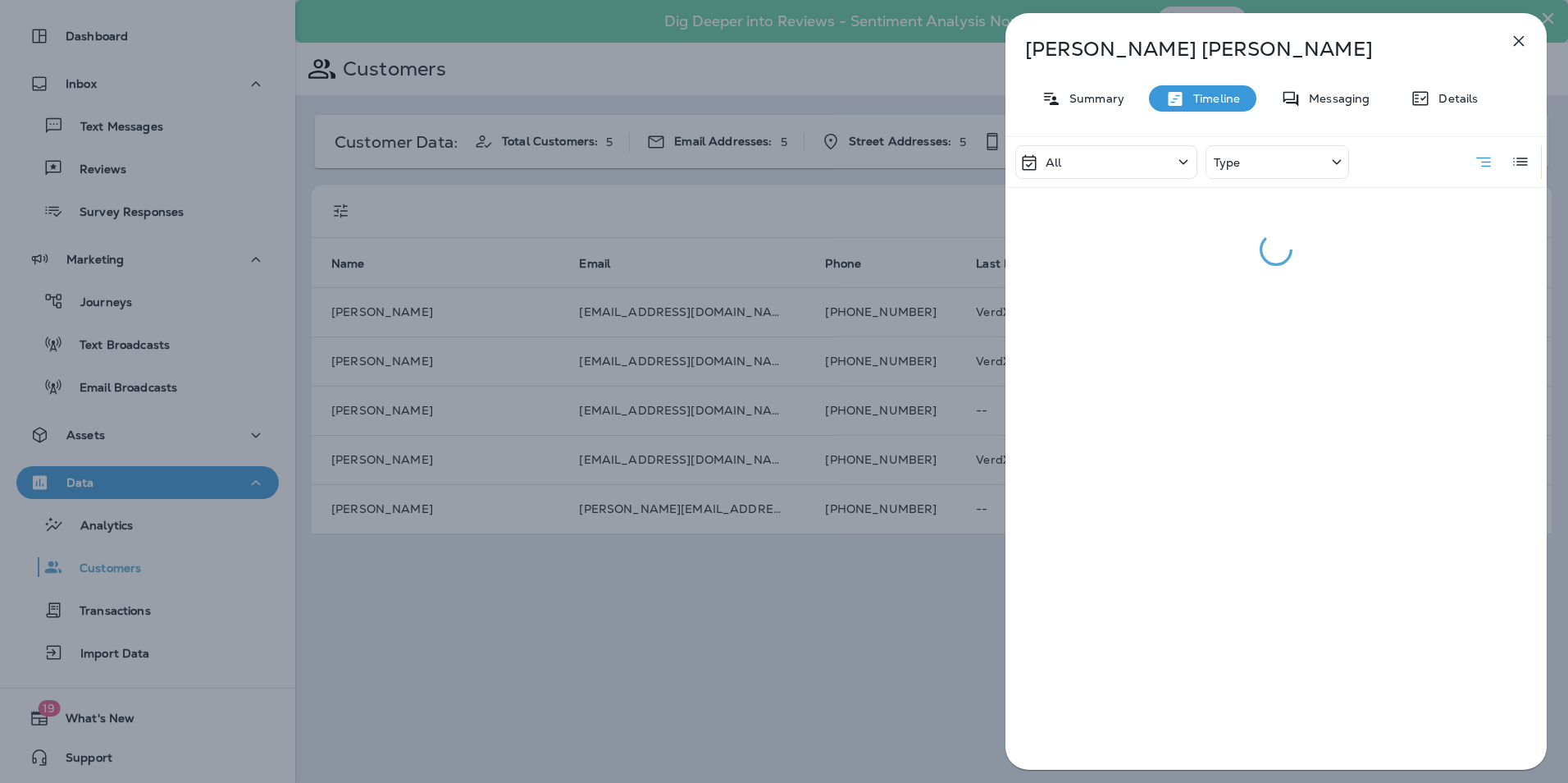
click at [1312, 154] on div "Type" at bounding box center [1277, 162] width 143 height 34
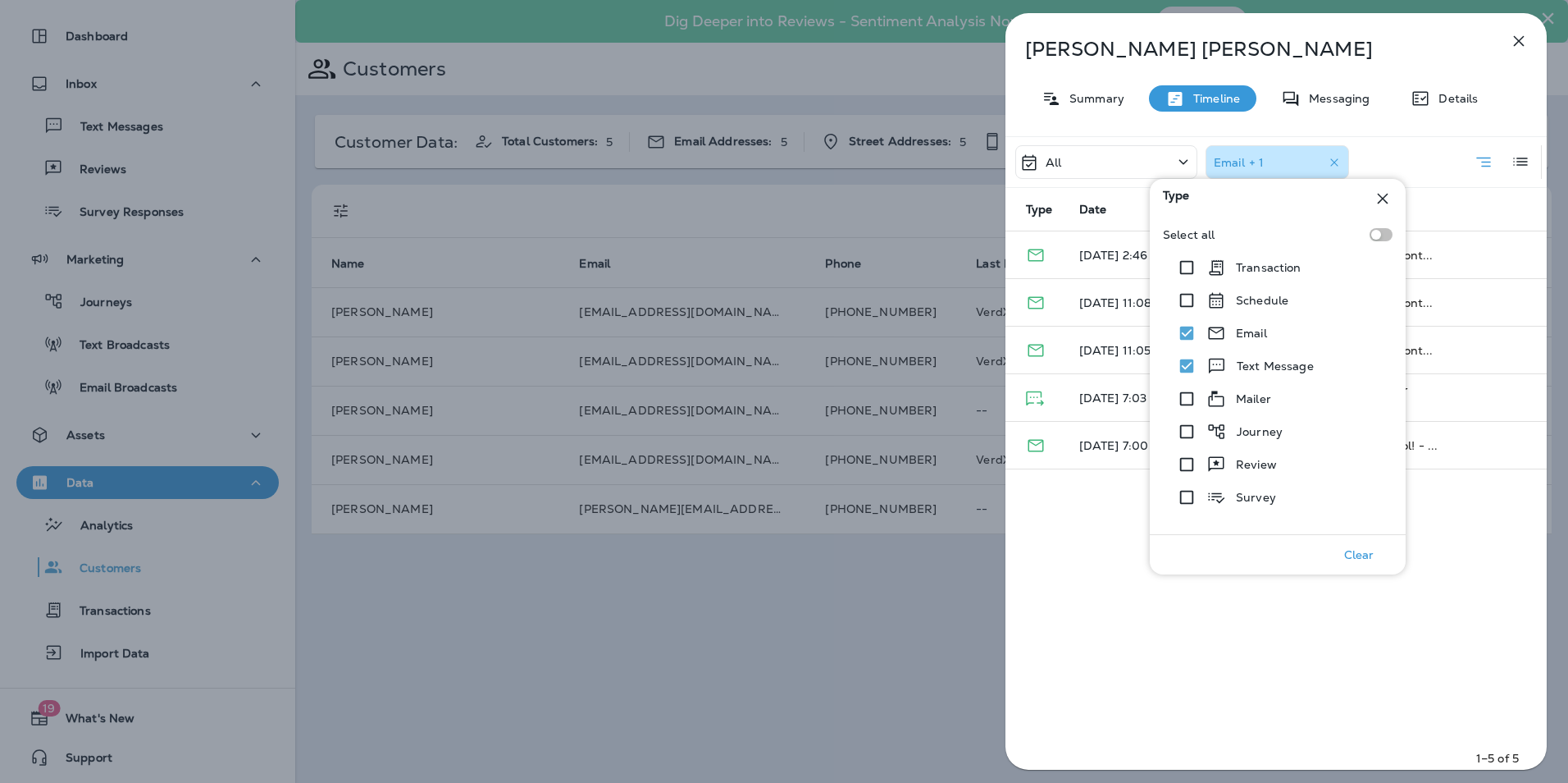
click at [1458, 616] on div "All Email + 1 Type Date Description [DATE] 2:46 PM Refer a friend to Verd-X Pes…" at bounding box center [1276, 458] width 541 height 643
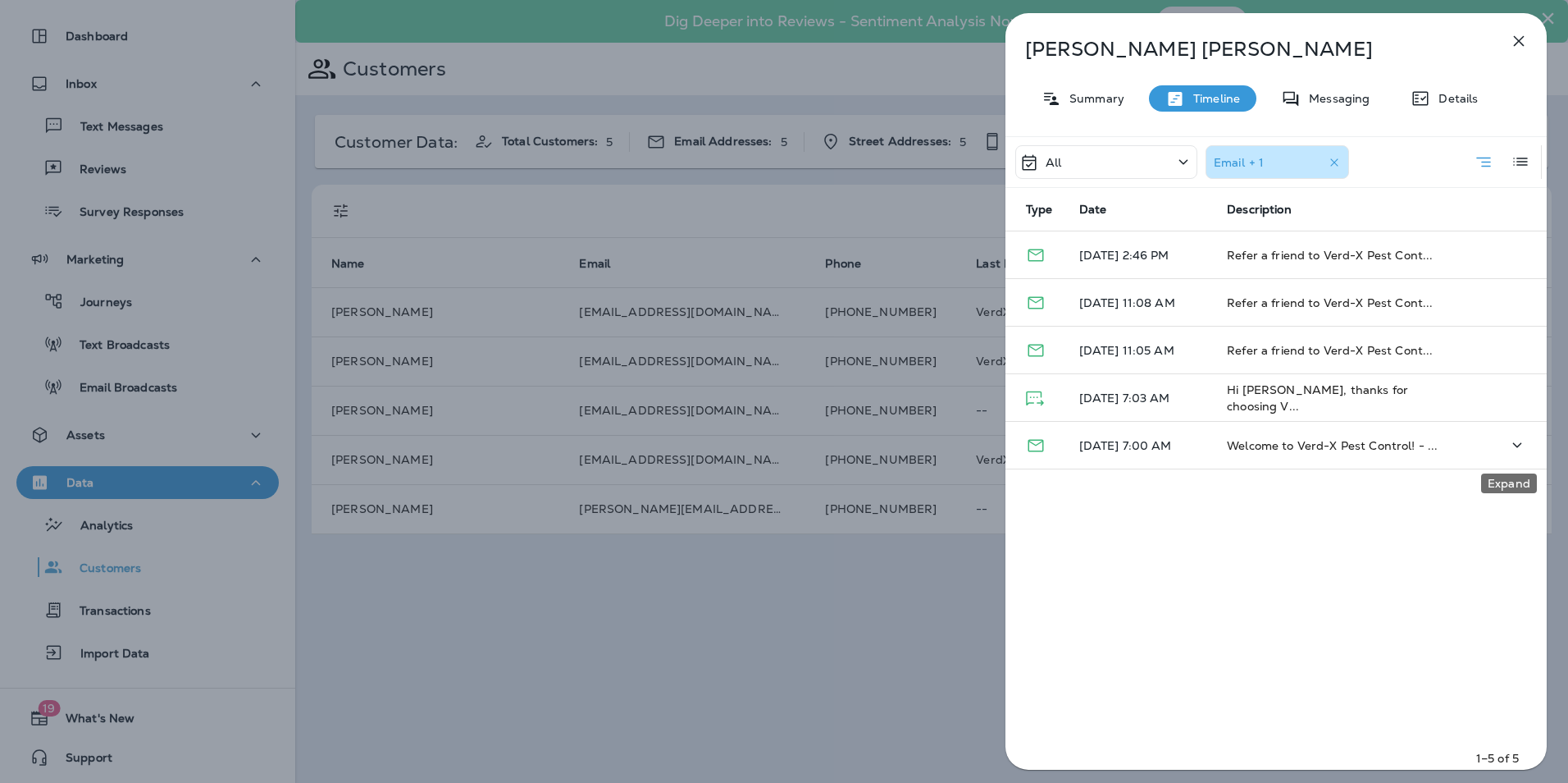
click at [1510, 452] on icon "Expand" at bounding box center [1516, 445] width 20 height 21
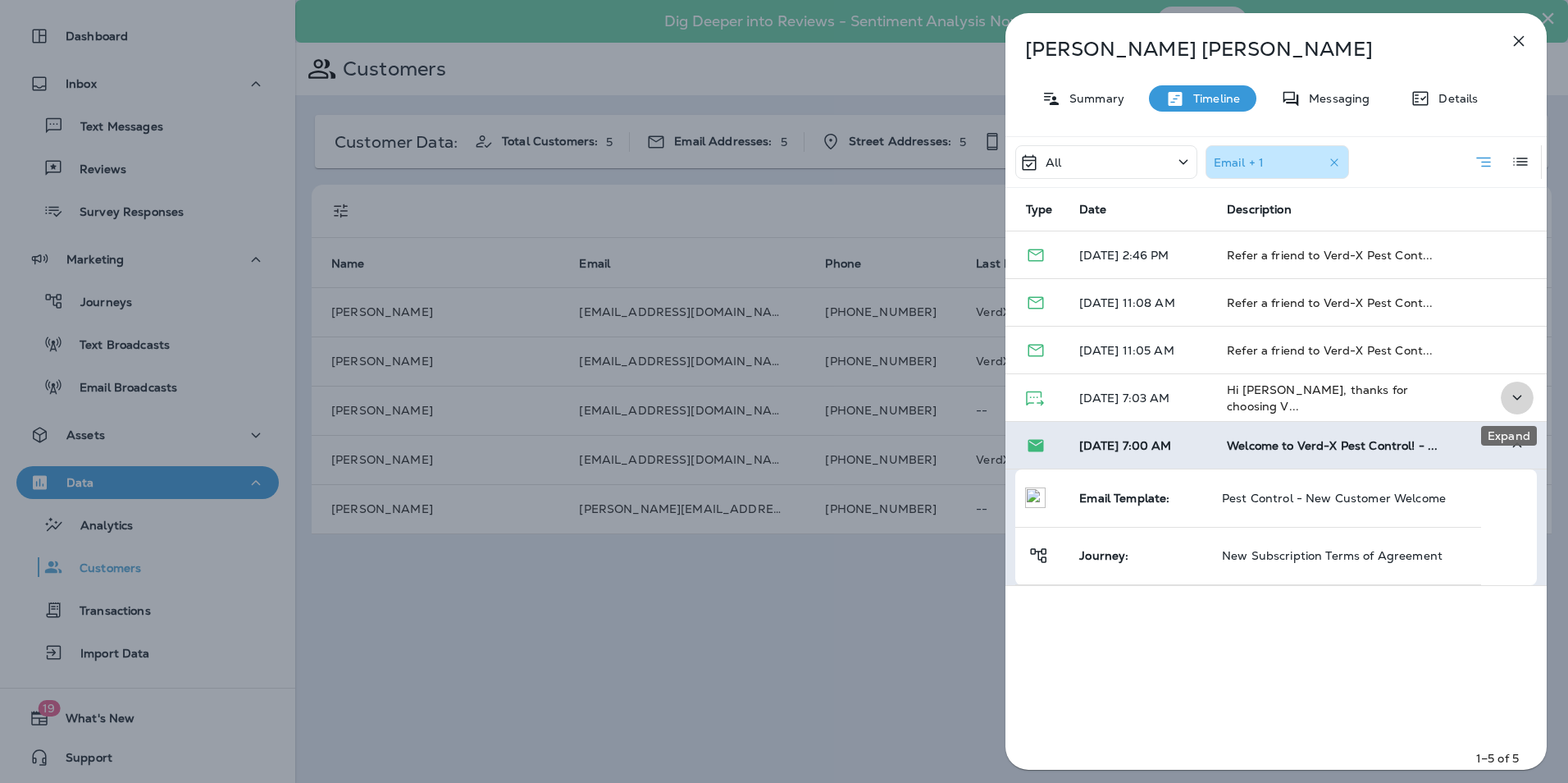
click at [1510, 395] on icon "Expand" at bounding box center [1516, 398] width 20 height 21
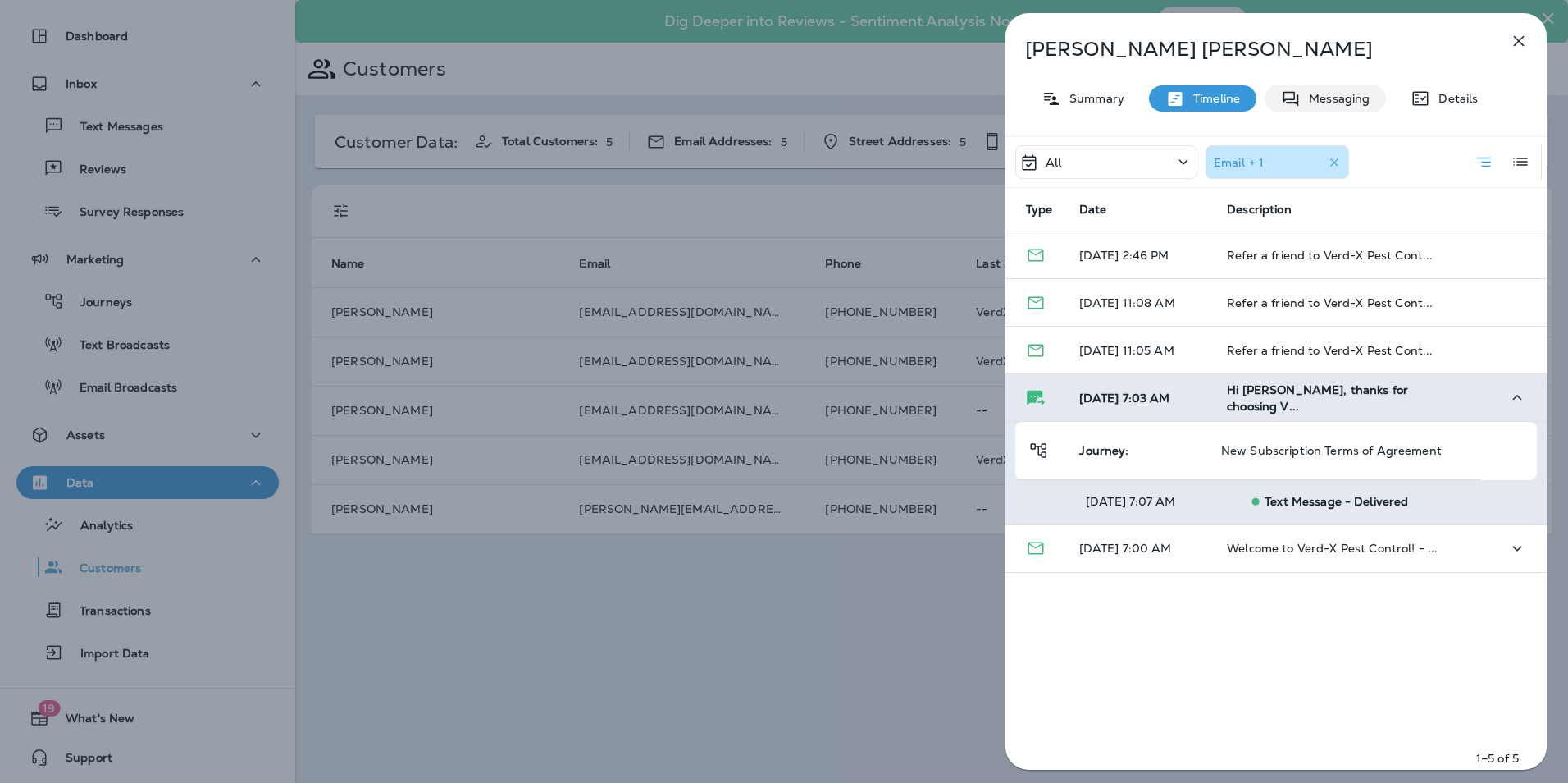
click at [1372, 107] on div "Messaging" at bounding box center [1324, 98] width 121 height 26
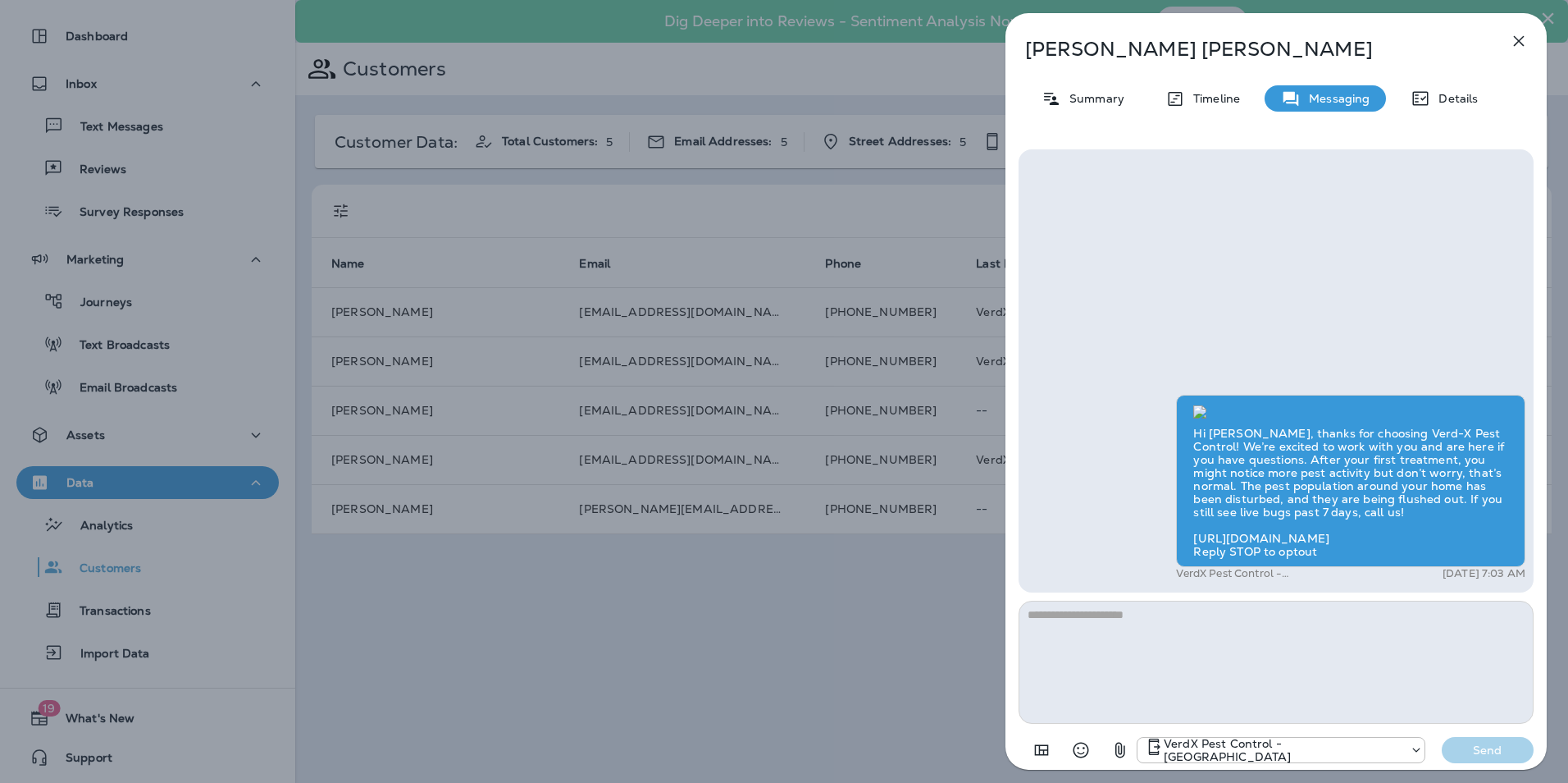
scroll to position [-82, 0]
